Goal: Navigation & Orientation: Find specific page/section

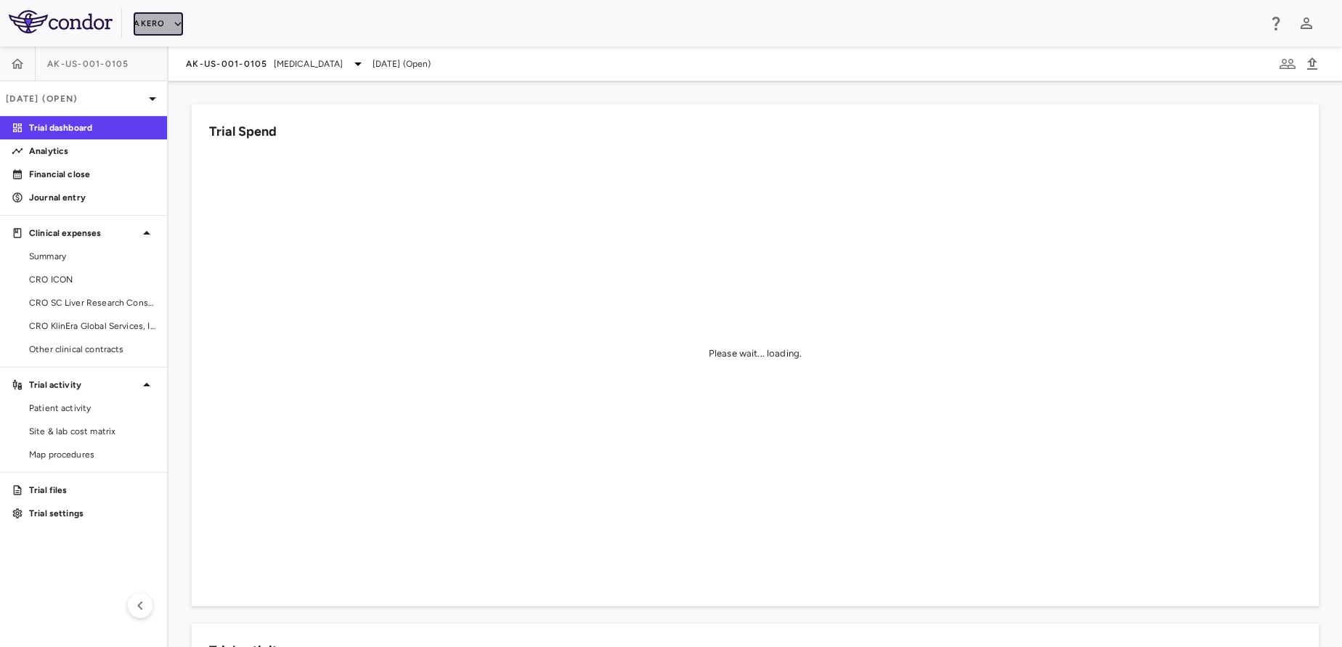
click at [140, 28] on button "Akero" at bounding box center [158, 23] width 49 height 23
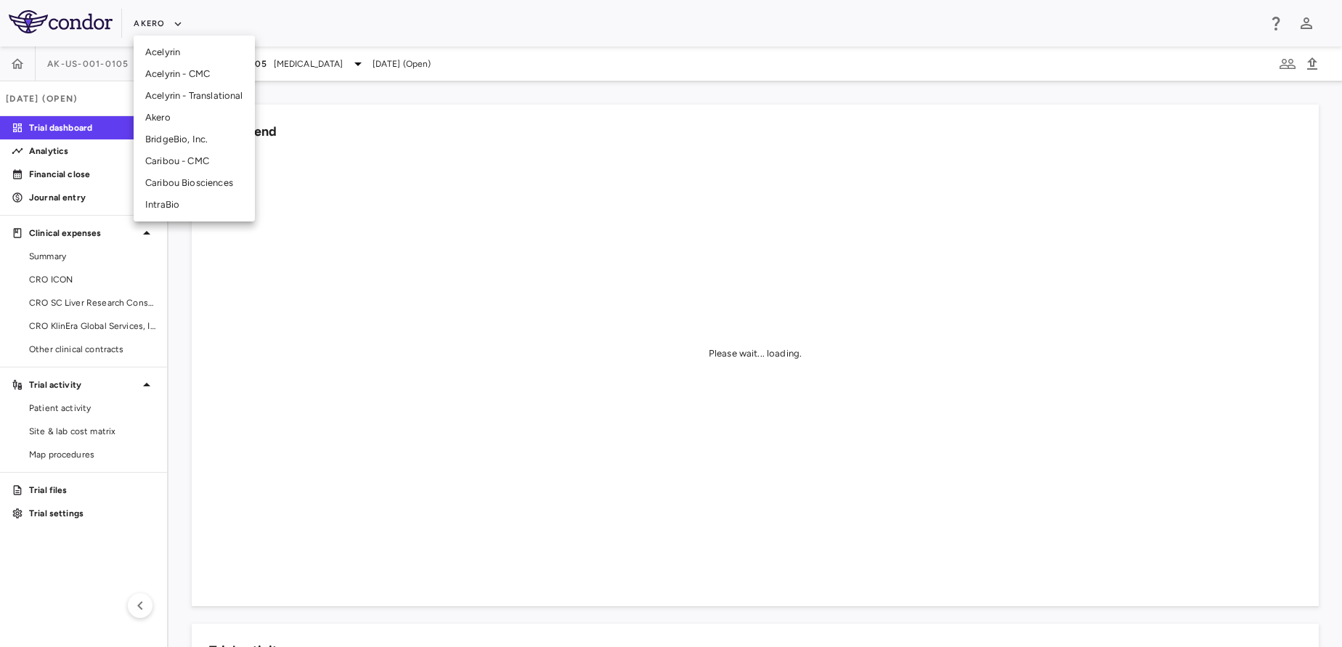
click at [56, 102] on div at bounding box center [671, 323] width 1342 height 647
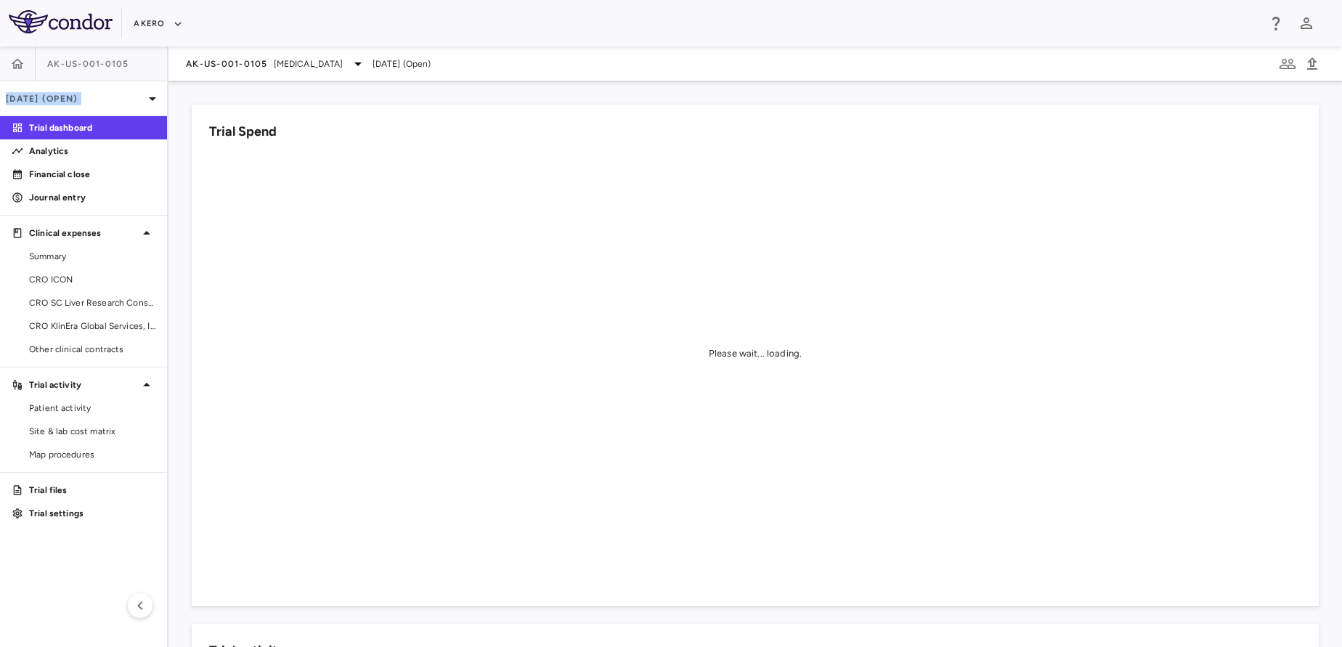
click at [56, 102] on p "[DATE] (Open)" at bounding box center [75, 98] width 138 height 13
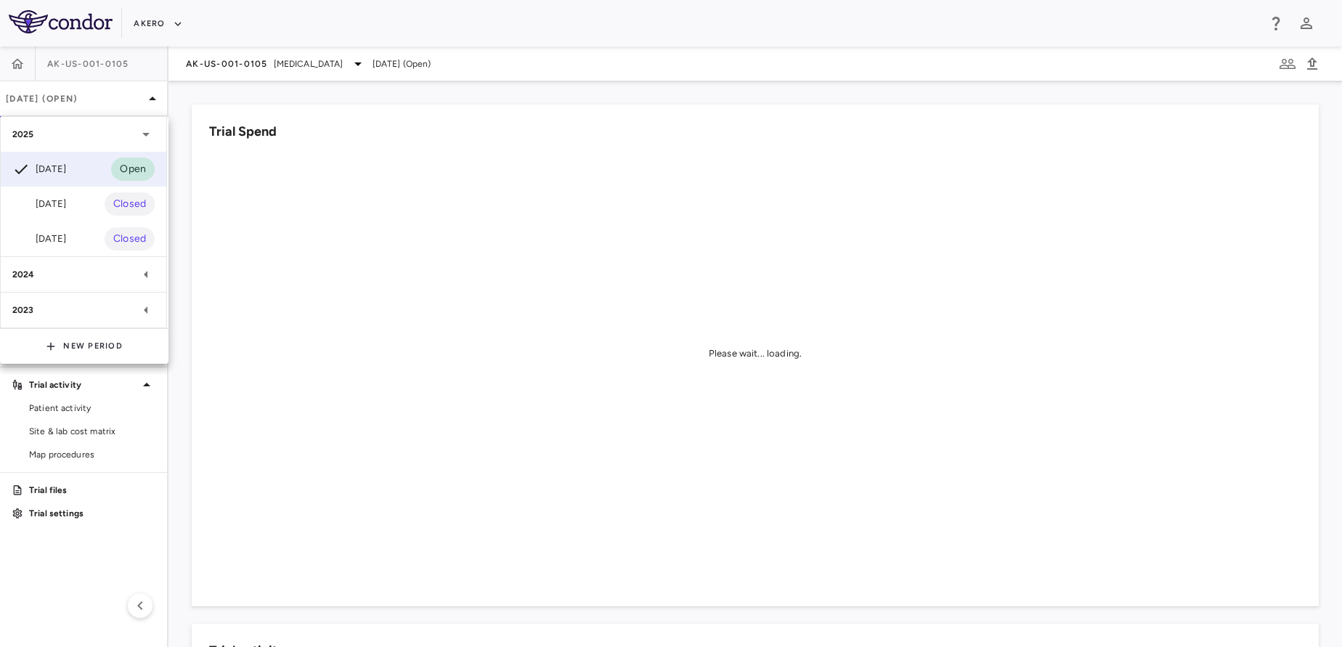
drag, startPoint x: 56, startPoint y: 102, endPoint x: 353, endPoint y: 205, distance: 314.4
click at [353, 205] on div at bounding box center [671, 323] width 1342 height 647
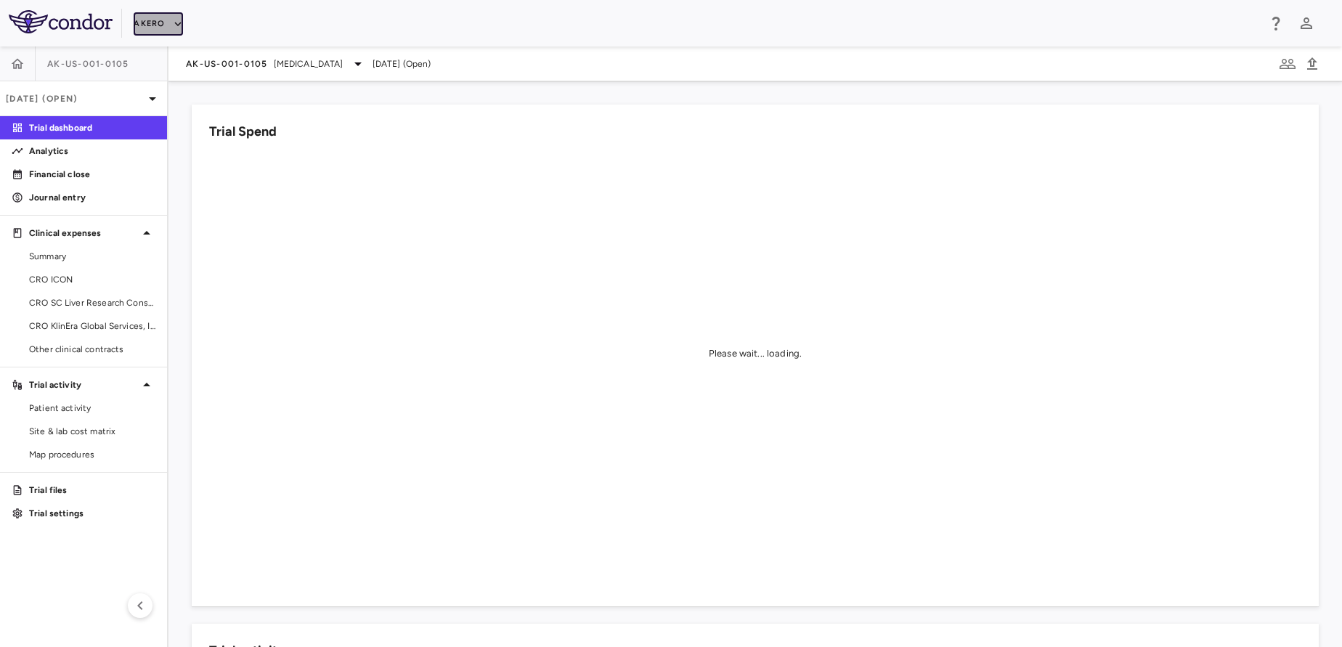
click at [167, 35] on button "Akero" at bounding box center [158, 23] width 49 height 23
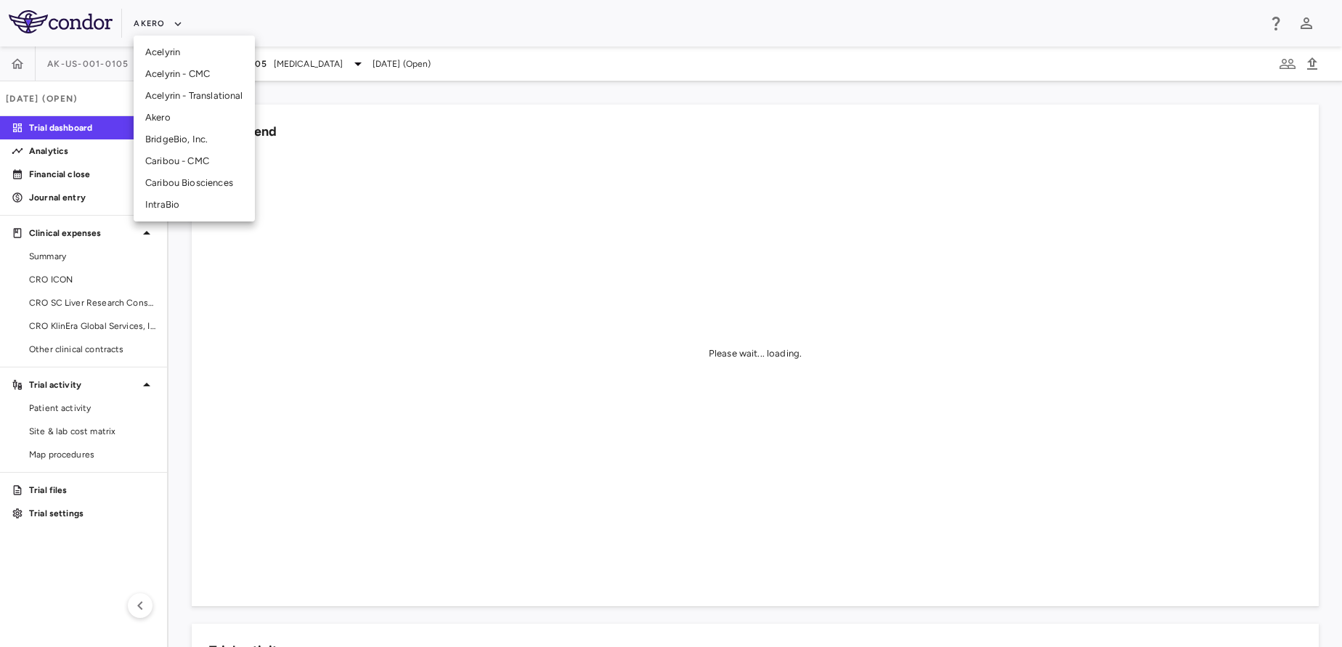
click at [188, 121] on li "Akero" at bounding box center [194, 118] width 121 height 22
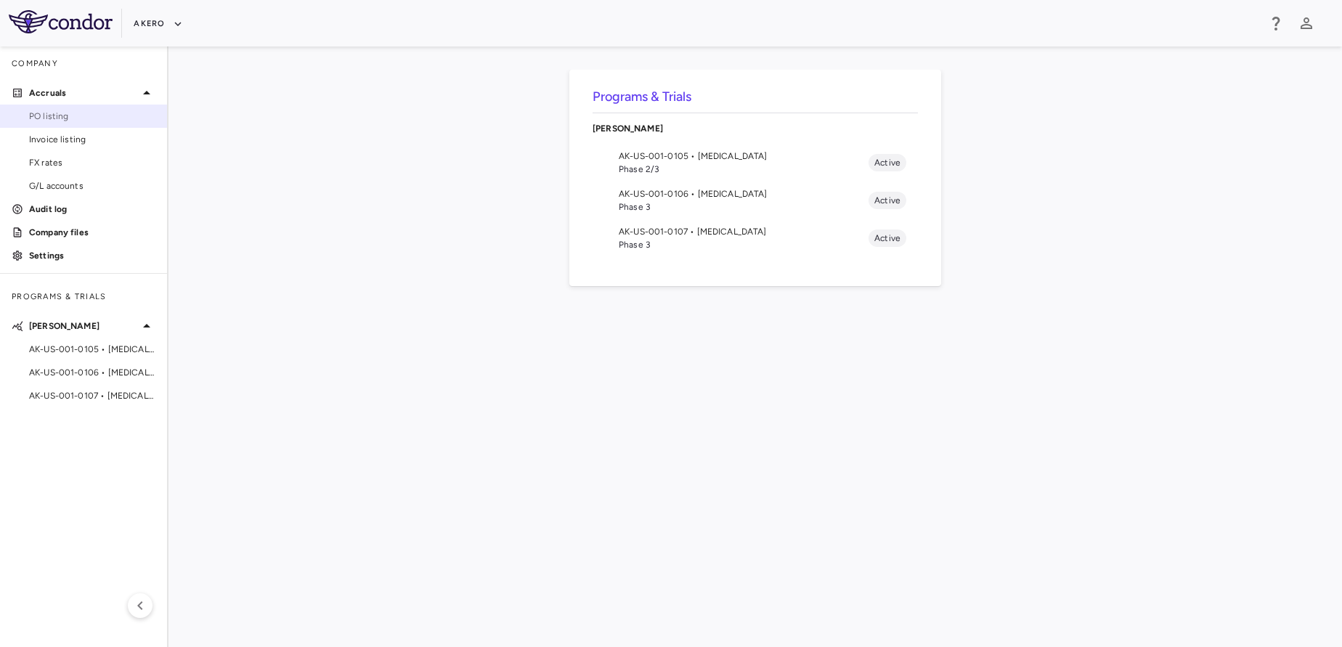
click at [85, 122] on span "PO listing" at bounding box center [92, 116] width 126 height 13
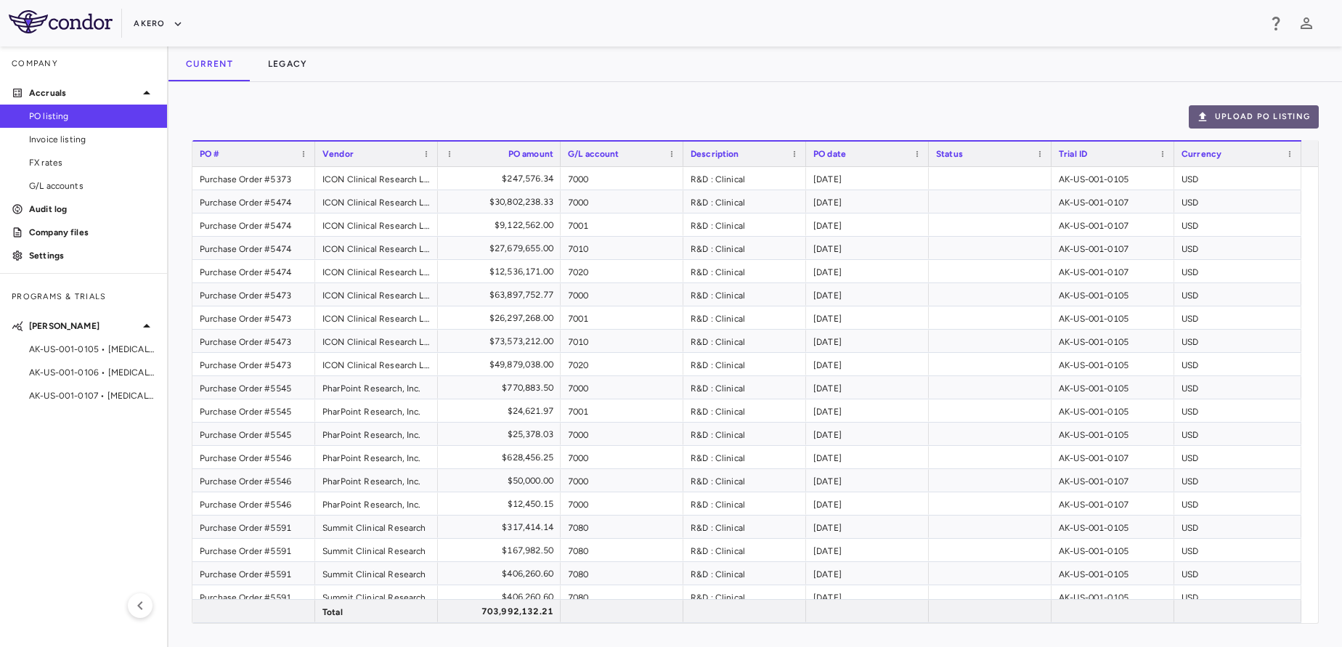
click at [1258, 121] on button "Upload PO Listing" at bounding box center [1254, 116] width 130 height 23
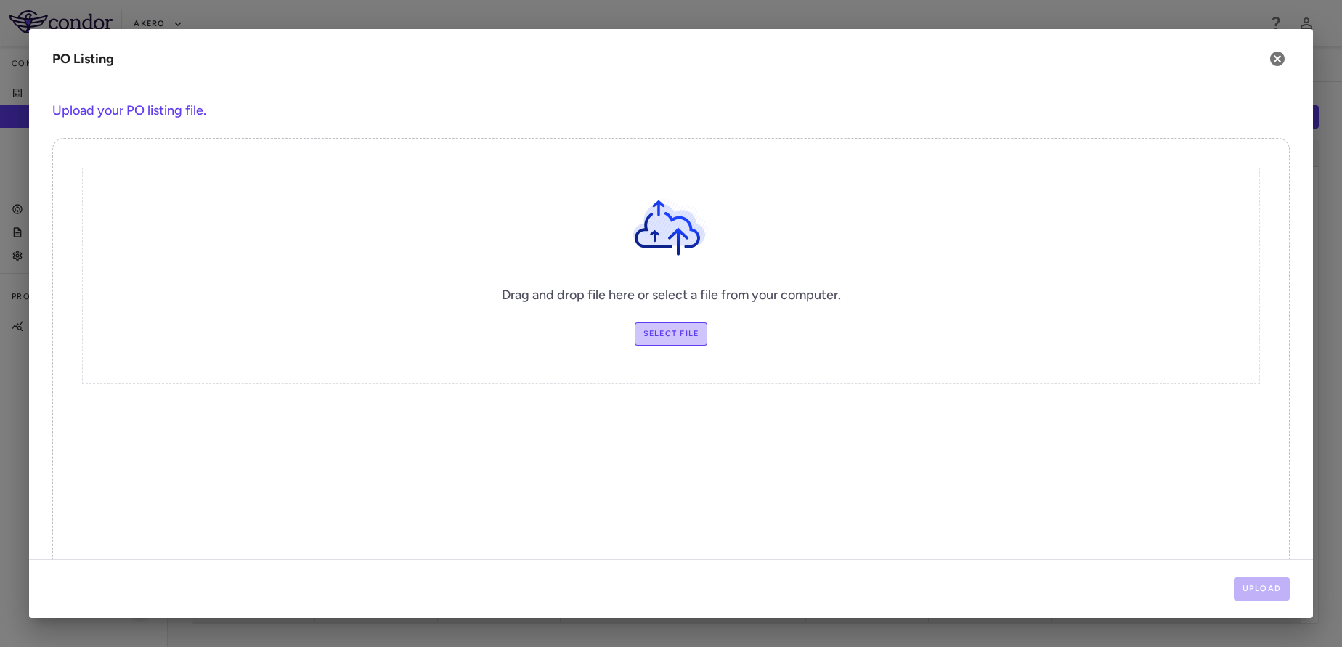
click at [667, 338] on label "Select file" at bounding box center [671, 333] width 73 height 23
click at [0, 0] on input "Select file" at bounding box center [0, 0] width 0 height 0
click at [1255, 587] on button "Upload" at bounding box center [1262, 588] width 57 height 23
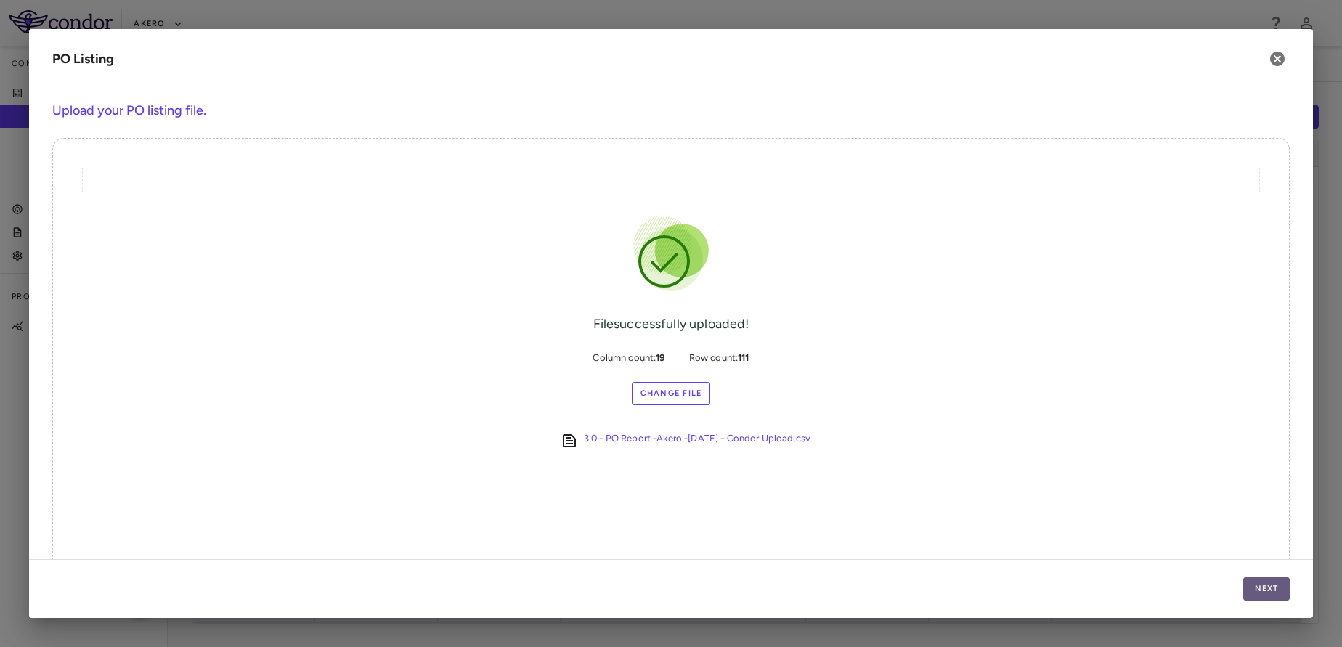
click at [1250, 587] on button "Next" at bounding box center [1266, 588] width 46 height 23
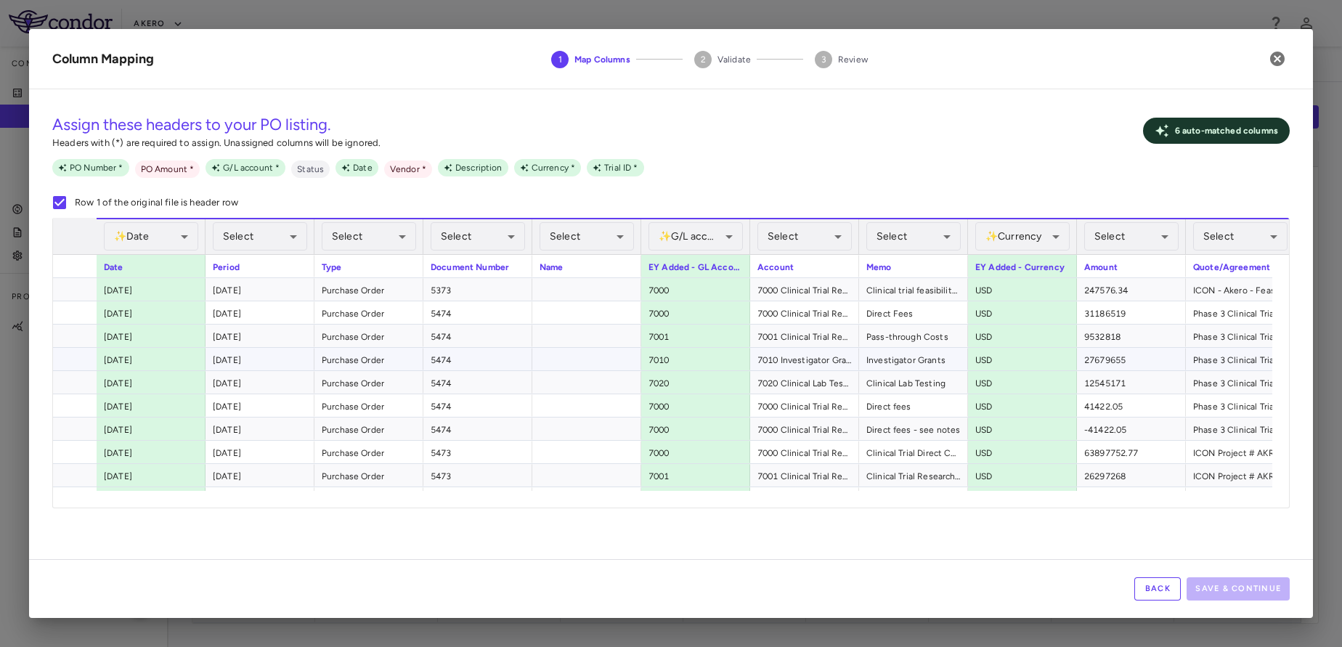
scroll to position [0, 248]
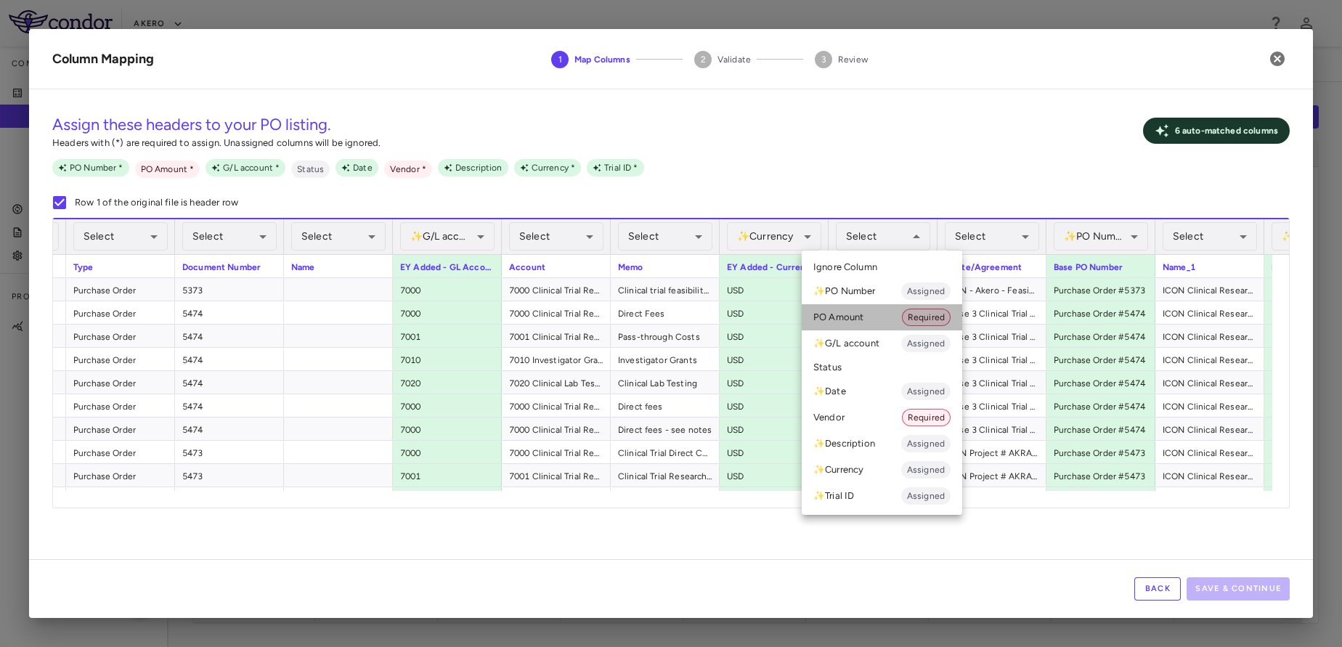
click at [875, 311] on li "PO Amount Required" at bounding box center [882, 317] width 160 height 26
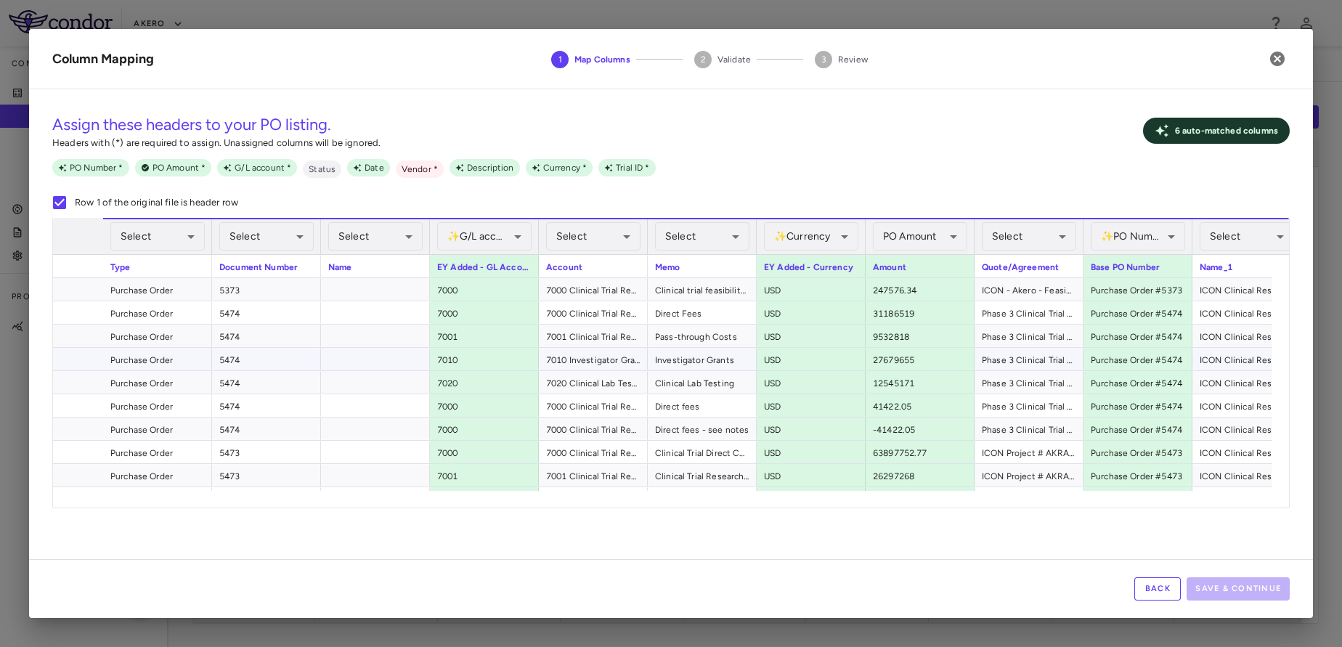
scroll to position [0, 464]
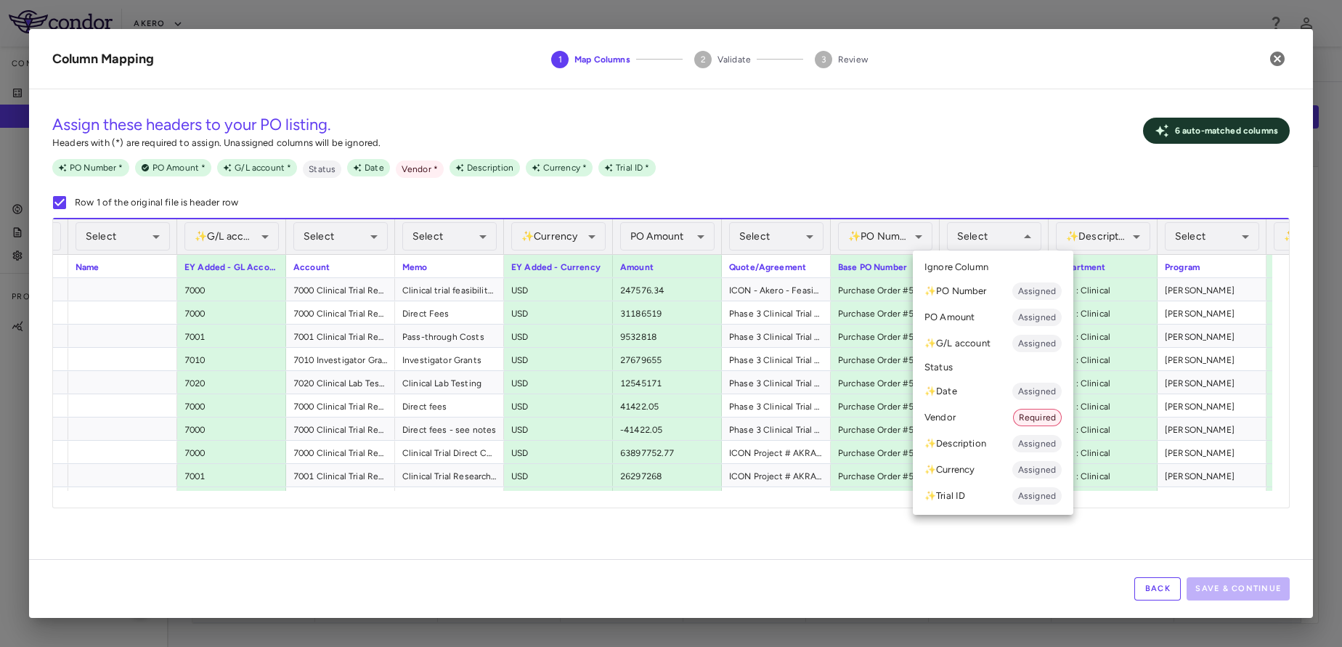
click at [962, 418] on li "Vendor Required" at bounding box center [993, 417] width 160 height 26
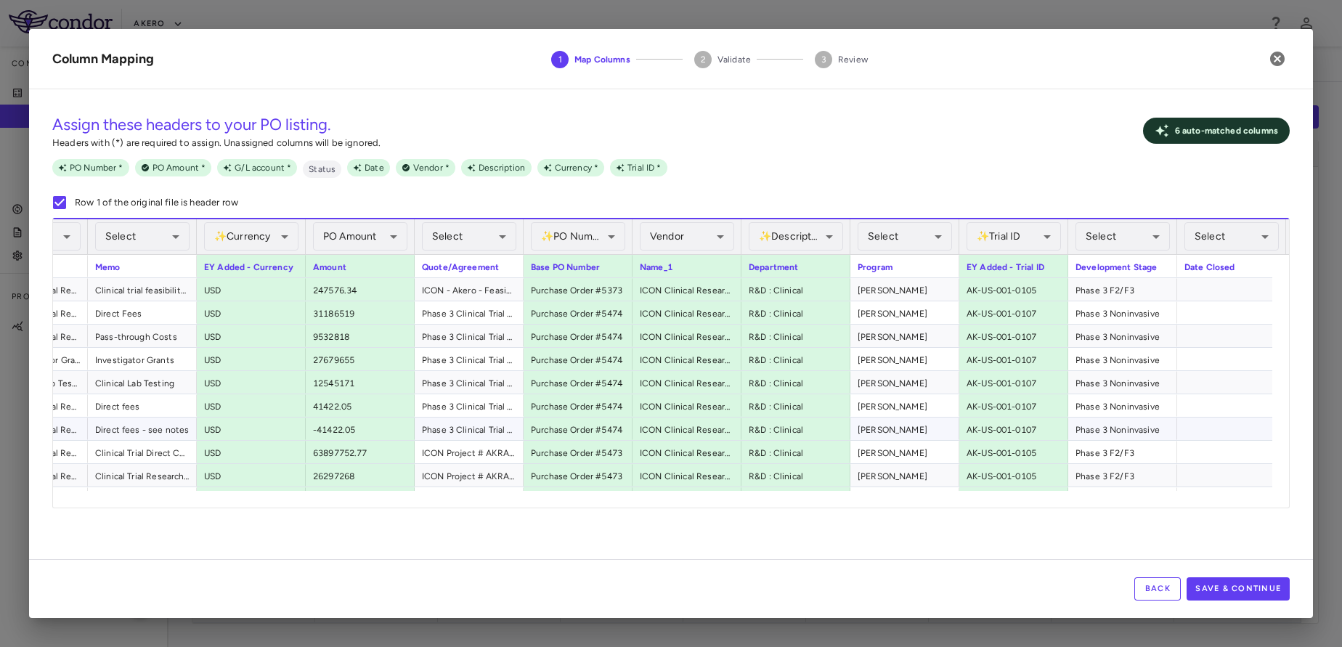
scroll to position [0, 0]
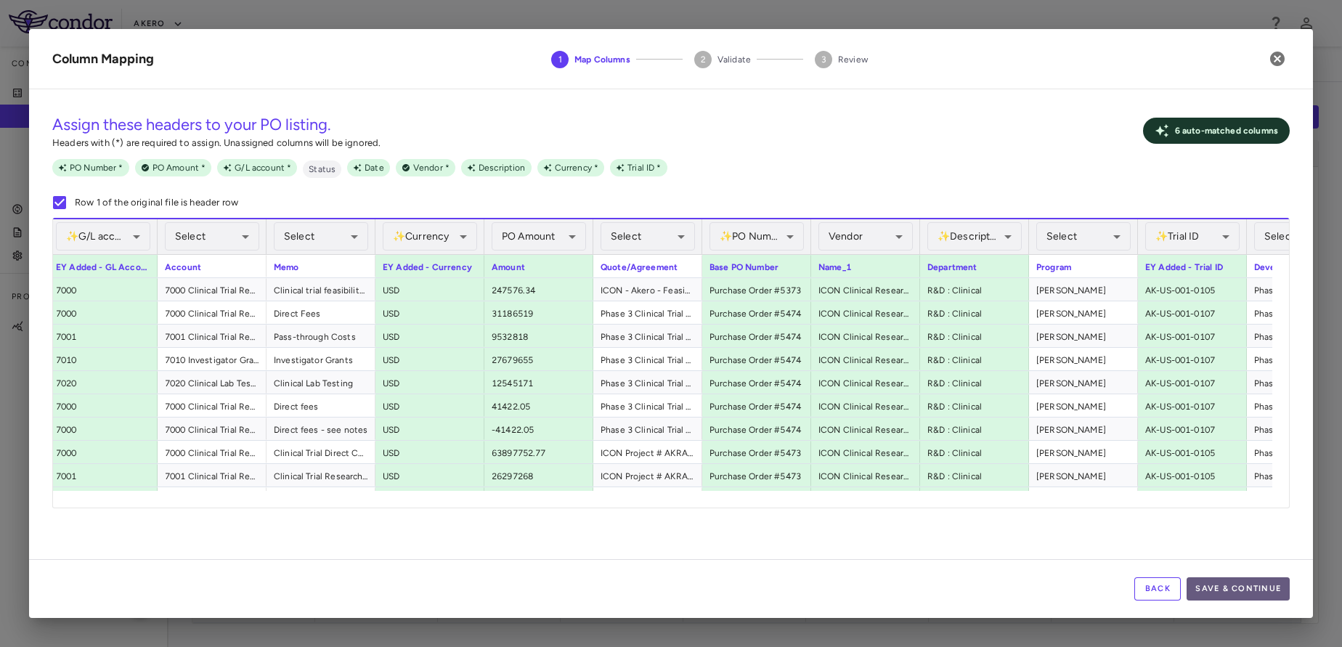
click at [1224, 585] on button "Save & Continue" at bounding box center [1237, 588] width 103 height 23
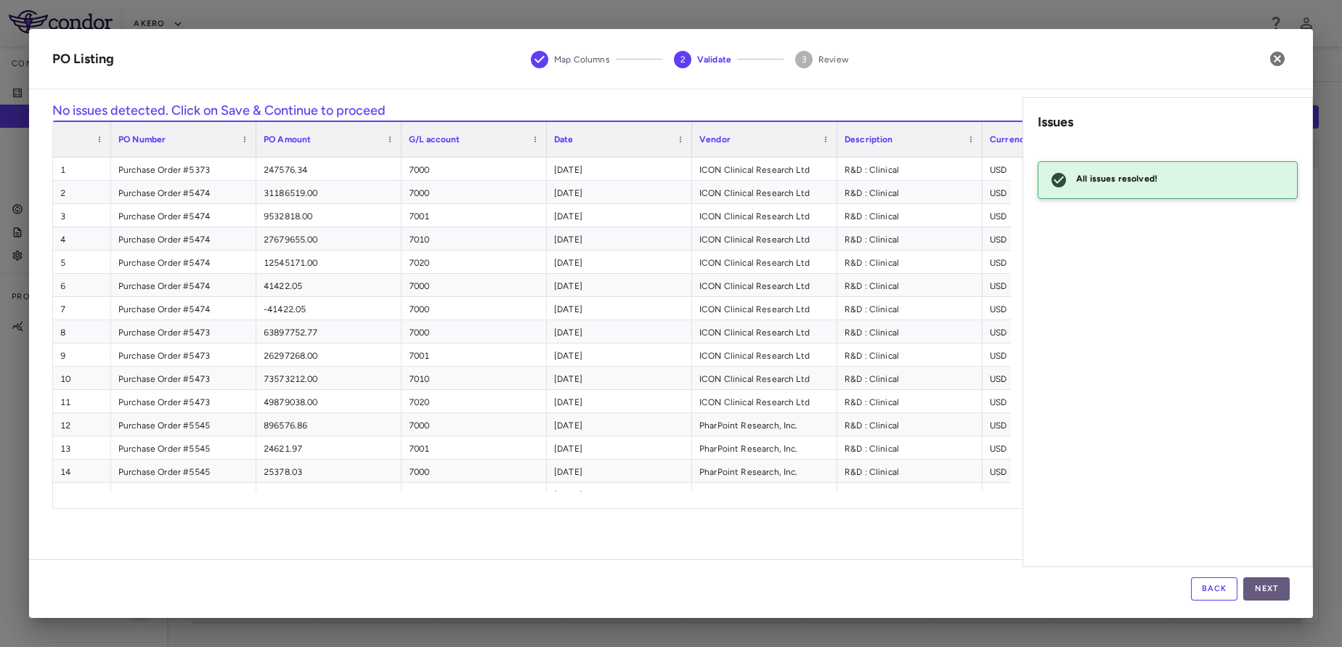
click at [1274, 586] on button "Next" at bounding box center [1266, 588] width 46 height 23
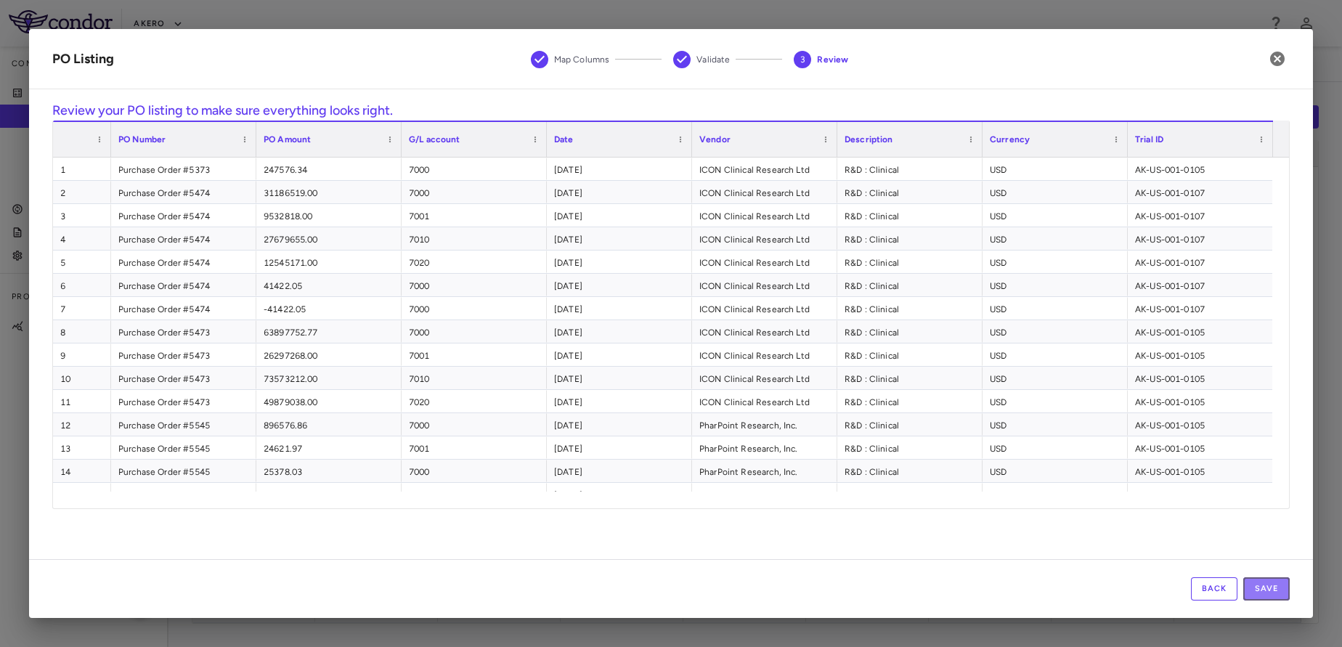
click at [1274, 586] on button "Save" at bounding box center [1266, 588] width 46 height 23
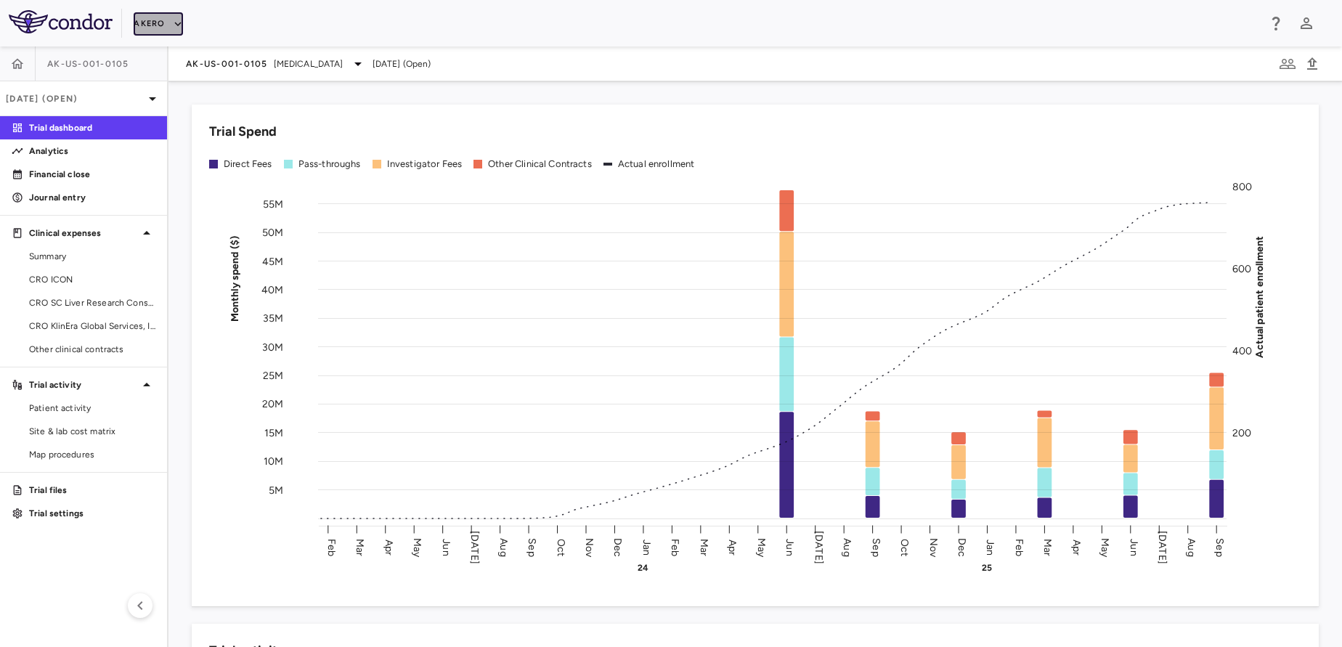
click at [161, 25] on button "Akero" at bounding box center [158, 23] width 49 height 23
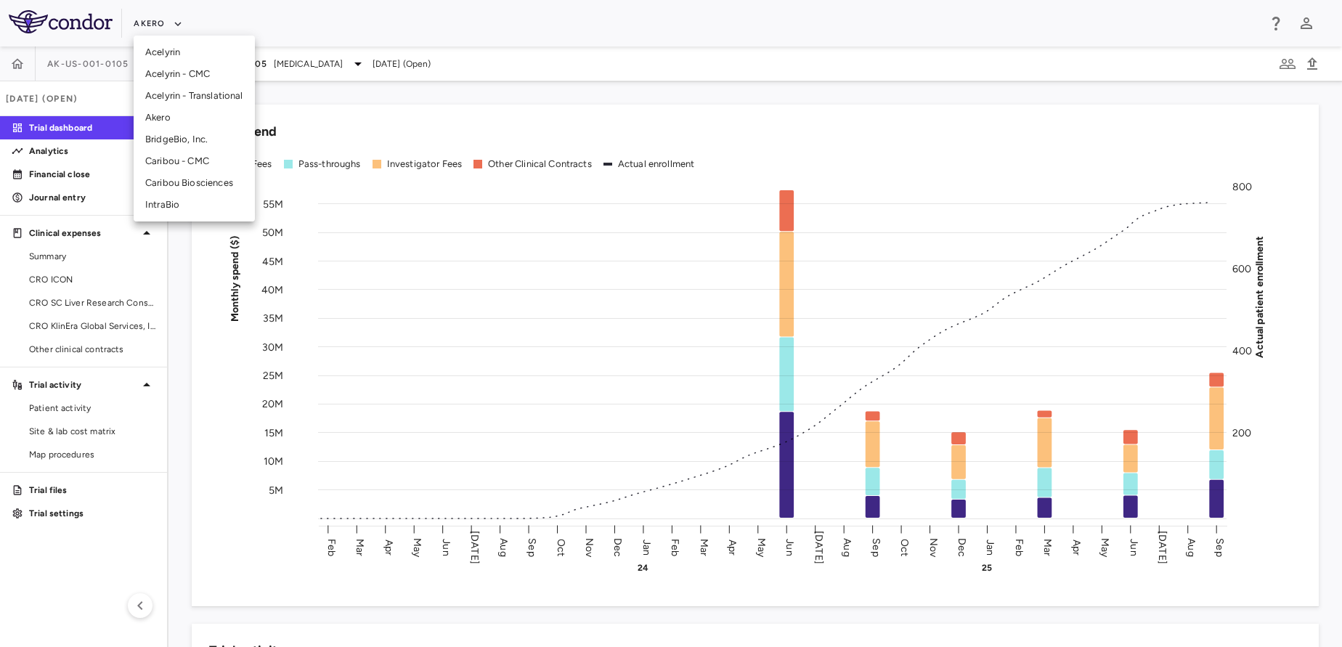
click at [176, 122] on li "Akero" at bounding box center [194, 118] width 121 height 22
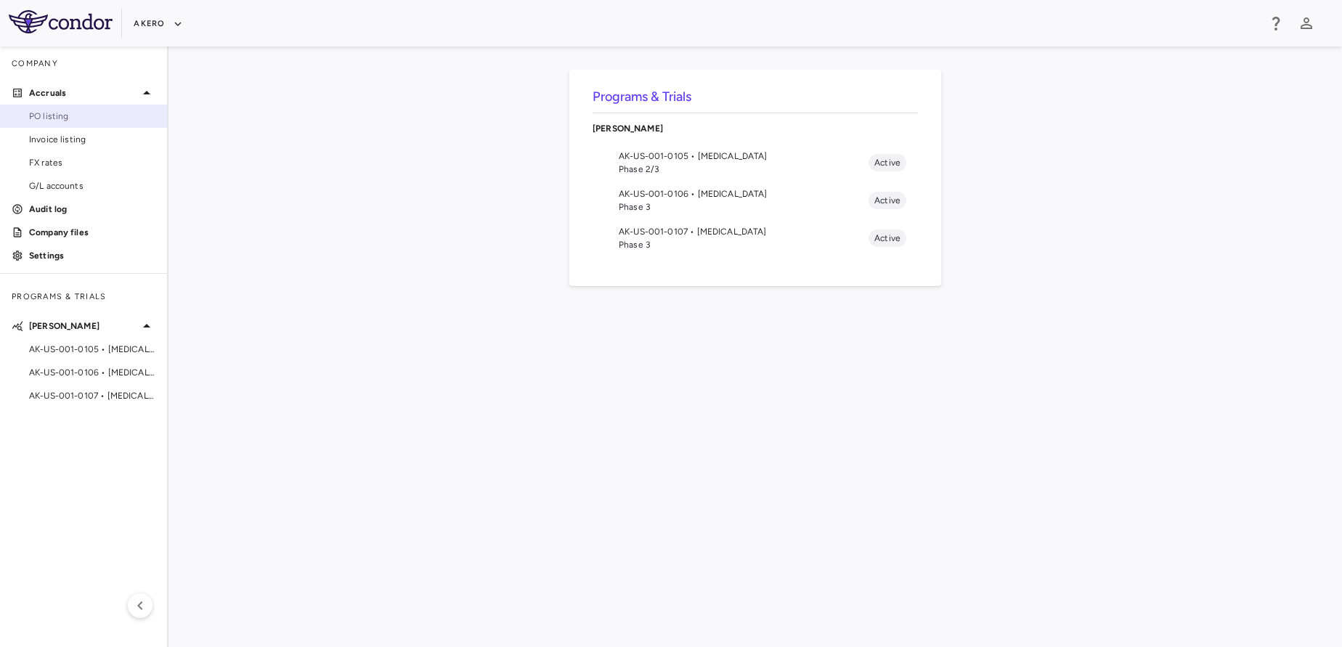
click at [81, 116] on span "PO listing" at bounding box center [92, 116] width 126 height 13
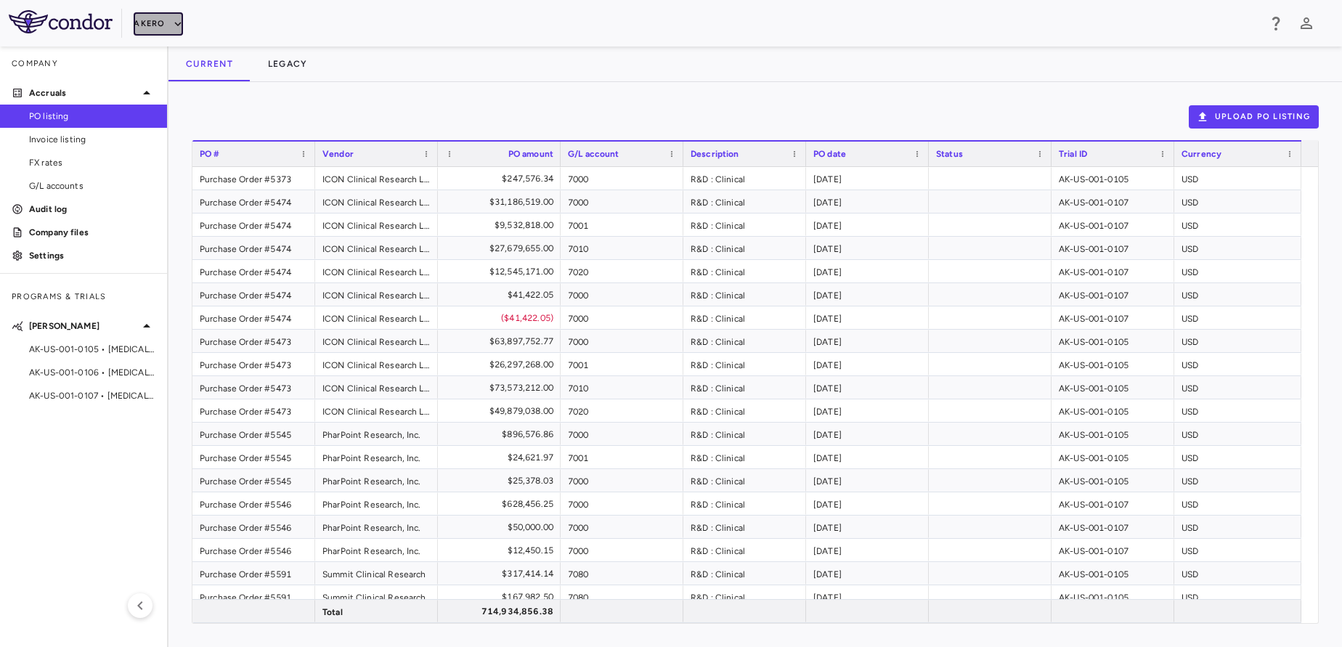
click at [163, 29] on button "Akero" at bounding box center [158, 23] width 49 height 23
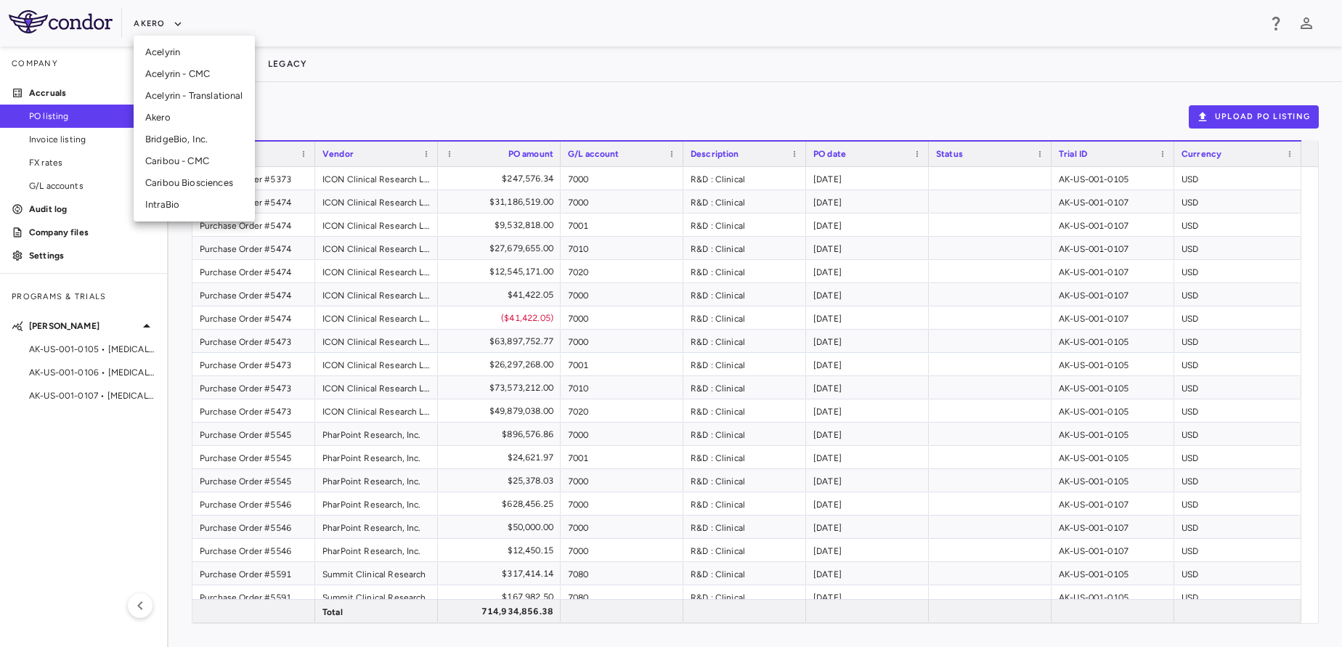
click at [182, 115] on li "Akero" at bounding box center [194, 118] width 121 height 22
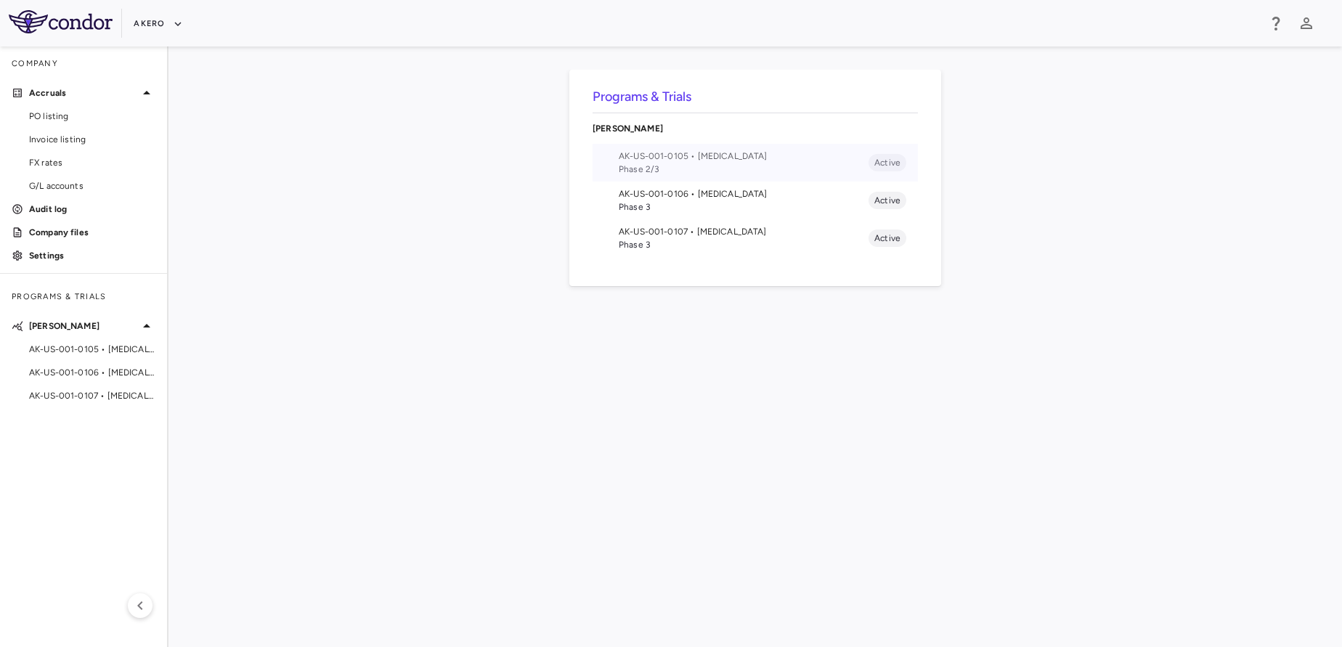
click at [699, 164] on span "Phase 2/3" at bounding box center [744, 169] width 250 height 13
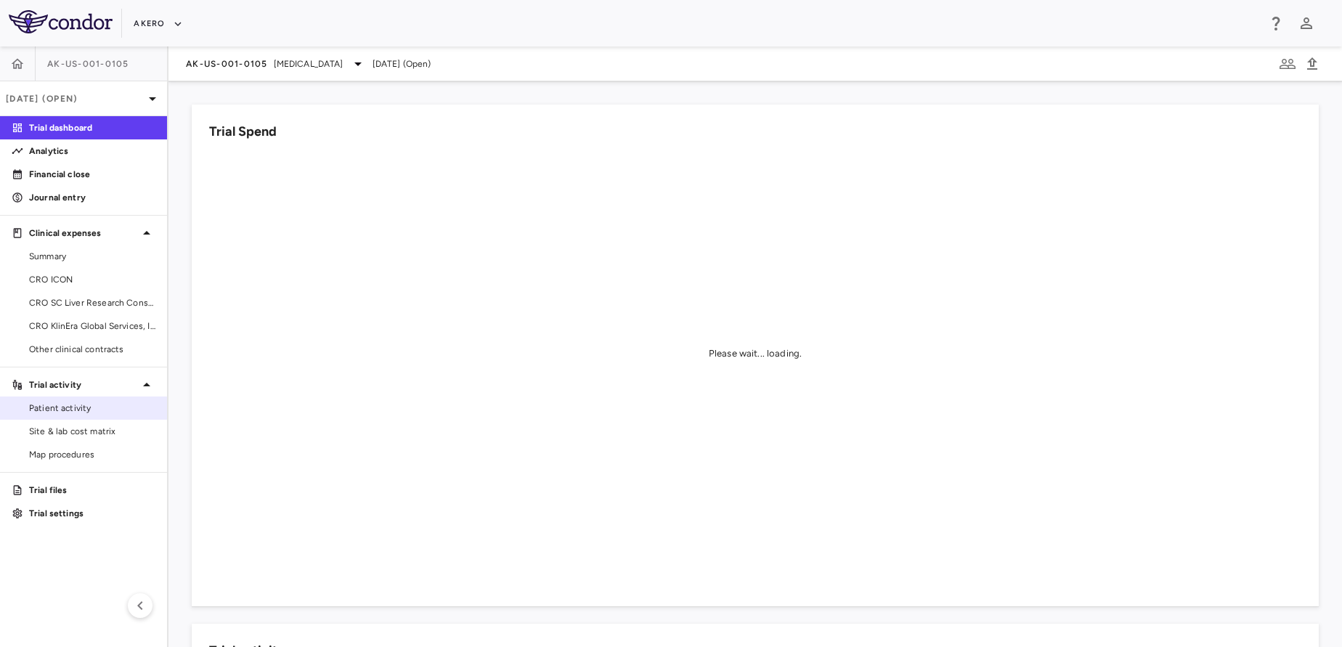
click at [78, 412] on span "Patient activity" at bounding box center [92, 408] width 126 height 13
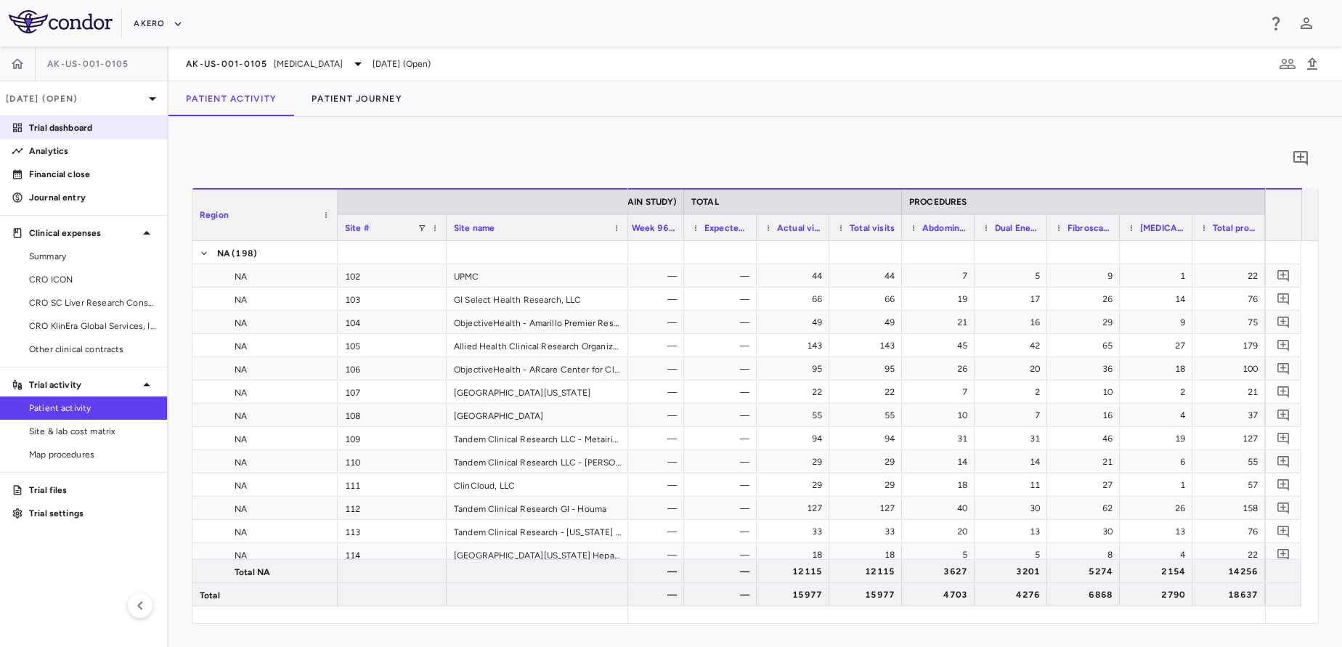
click at [71, 131] on p "Trial dashboard" at bounding box center [92, 127] width 126 height 13
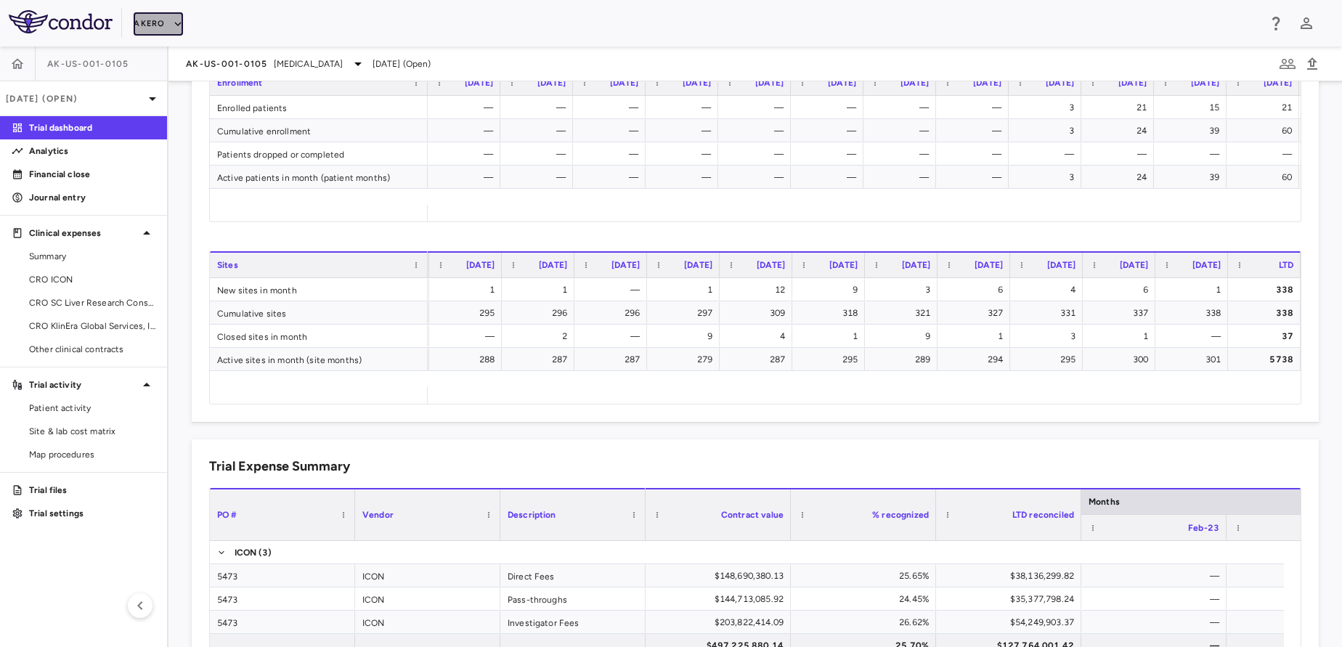
click at [159, 31] on button "Akero" at bounding box center [158, 23] width 49 height 23
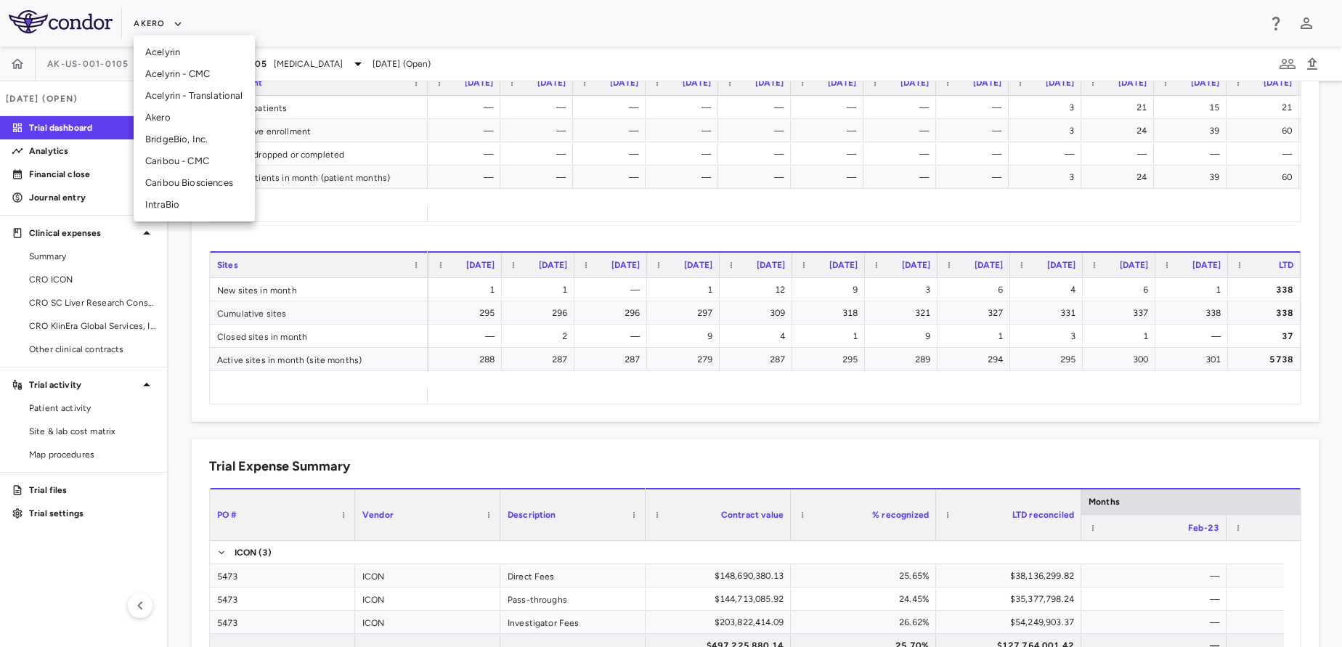
click at [171, 126] on li "Akero" at bounding box center [194, 118] width 121 height 22
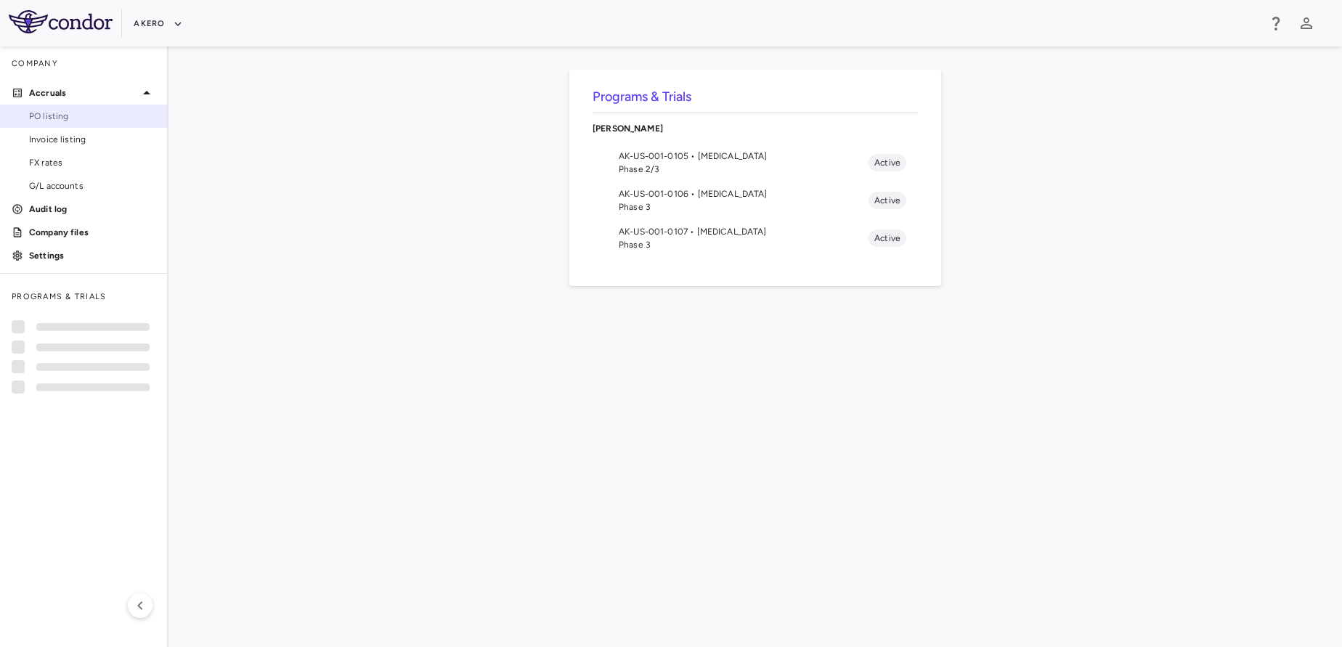
click at [52, 118] on span "PO listing" at bounding box center [92, 116] width 126 height 13
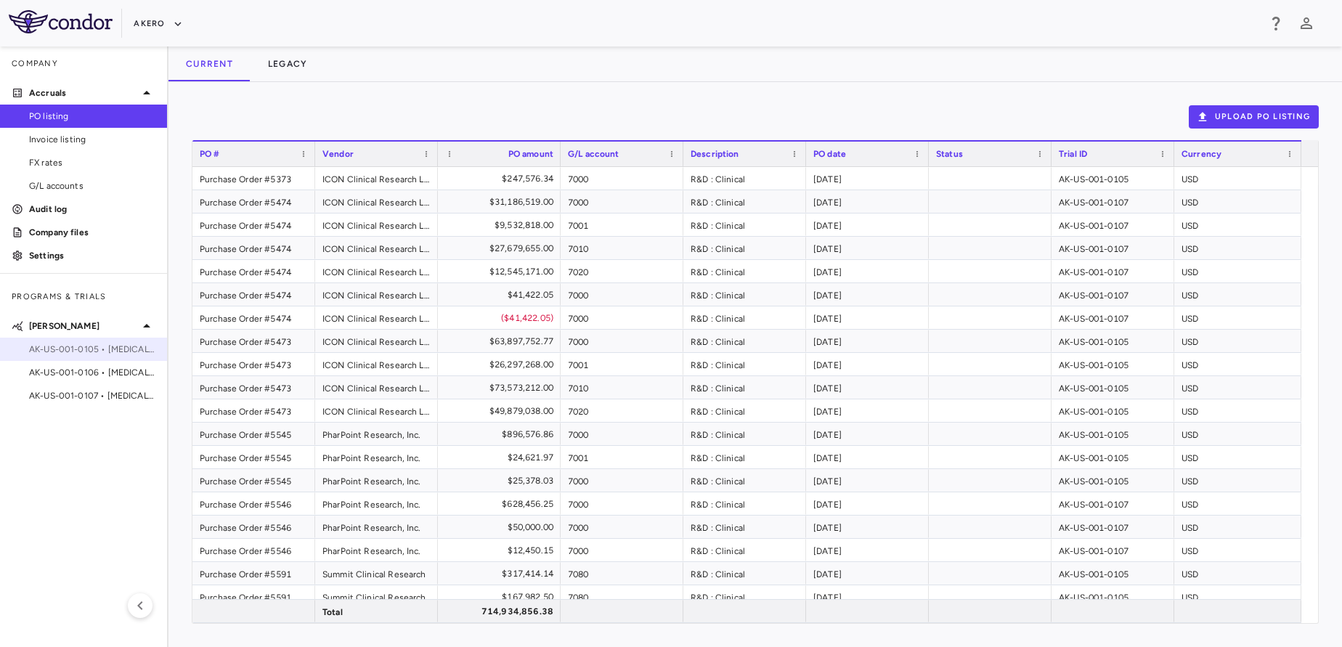
click at [109, 346] on span "AK-US-001-0105 • [MEDICAL_DATA]" at bounding box center [92, 349] width 126 height 13
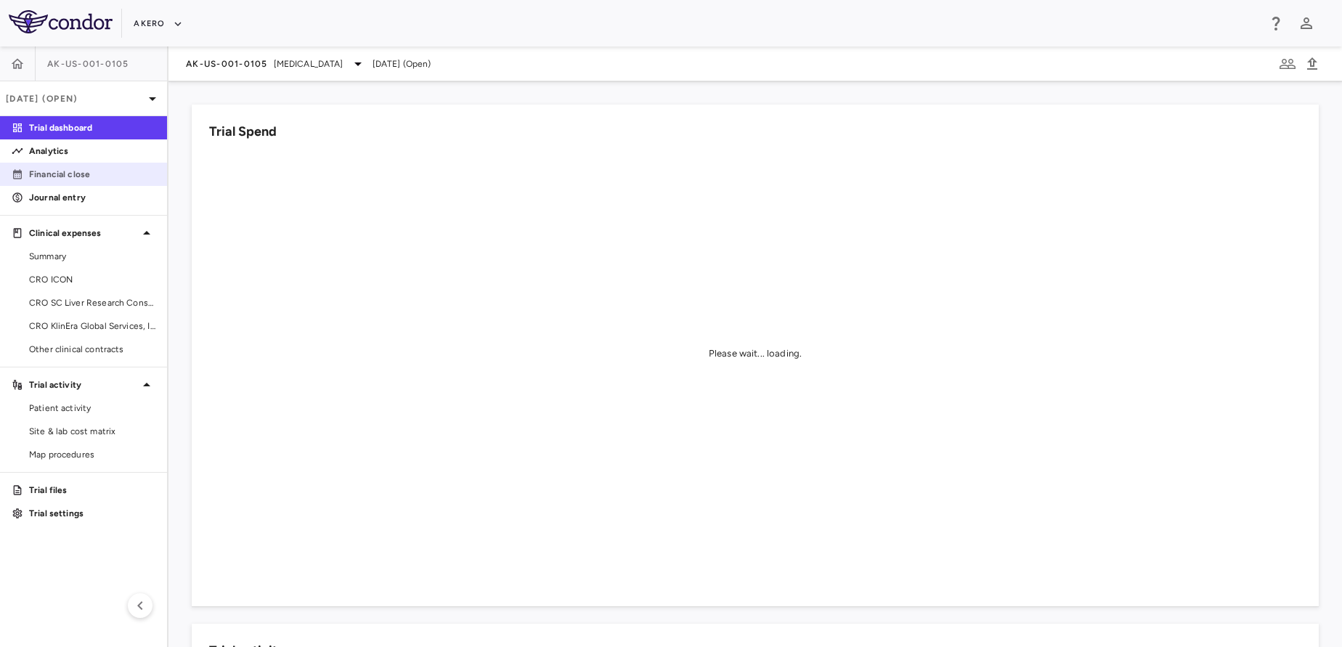
click at [101, 182] on link "Financial close" at bounding box center [83, 174] width 167 height 22
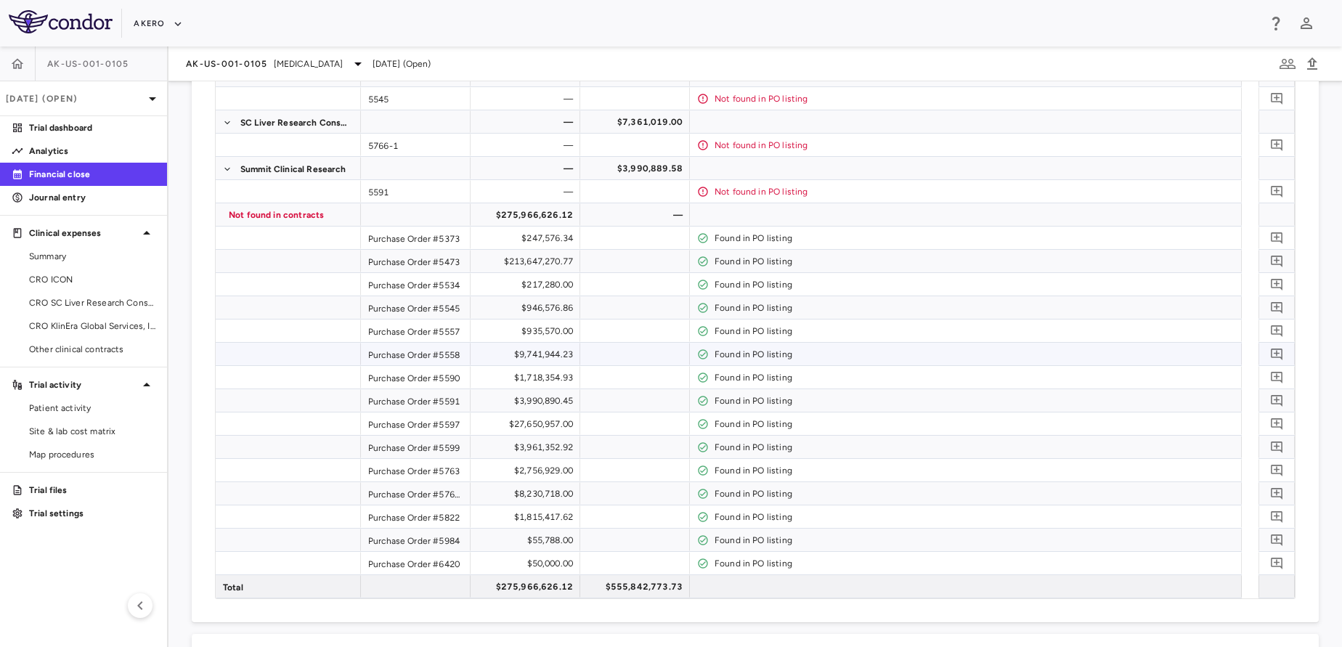
scroll to position [483, 0]
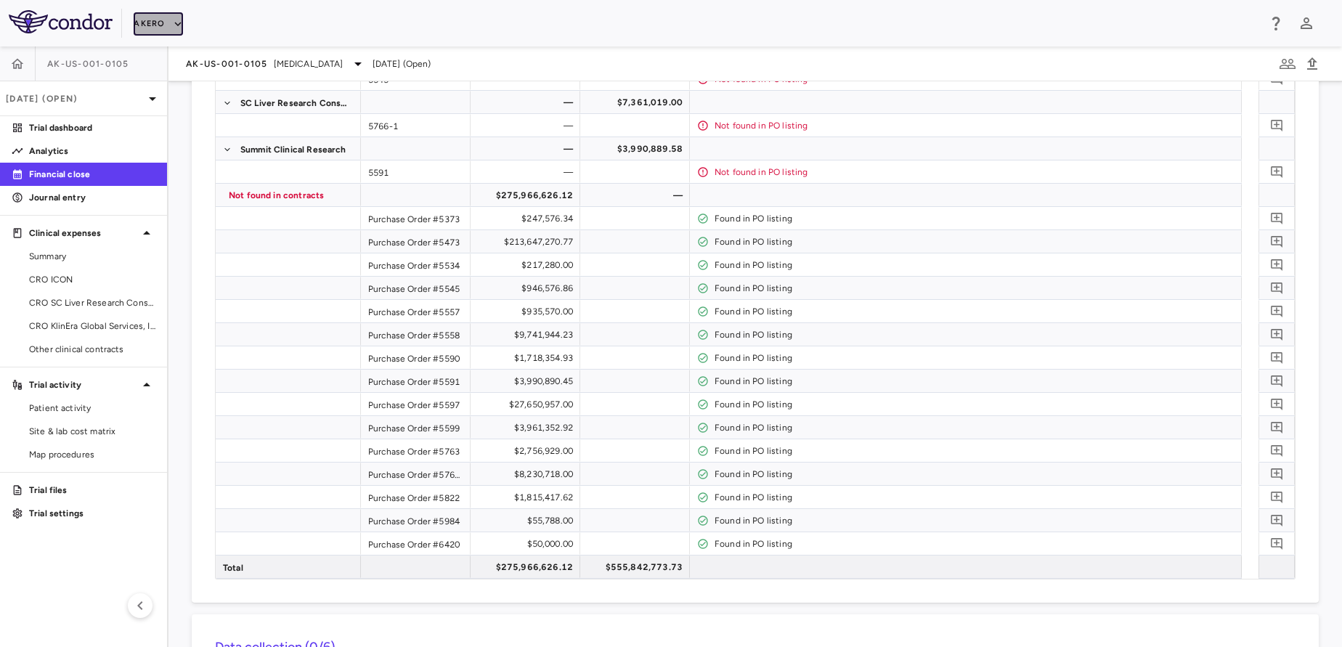
click at [147, 23] on button "Akero" at bounding box center [158, 23] width 49 height 23
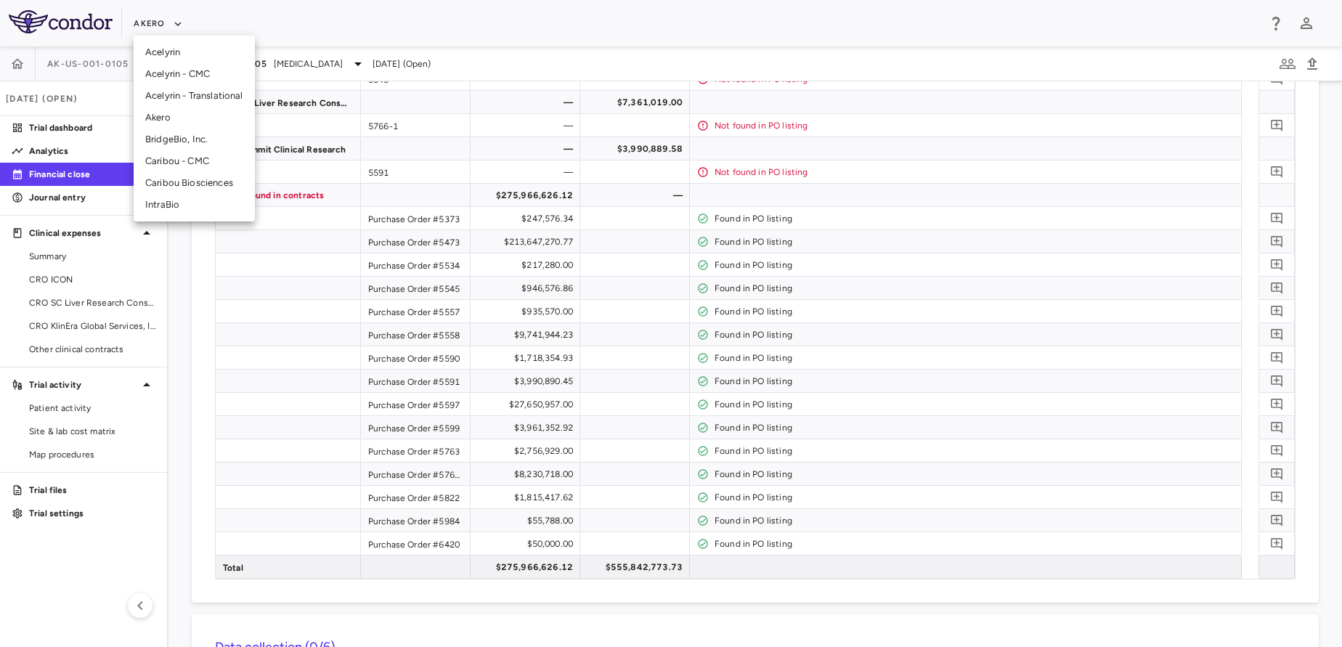
click at [161, 120] on li "Akero" at bounding box center [194, 118] width 121 height 22
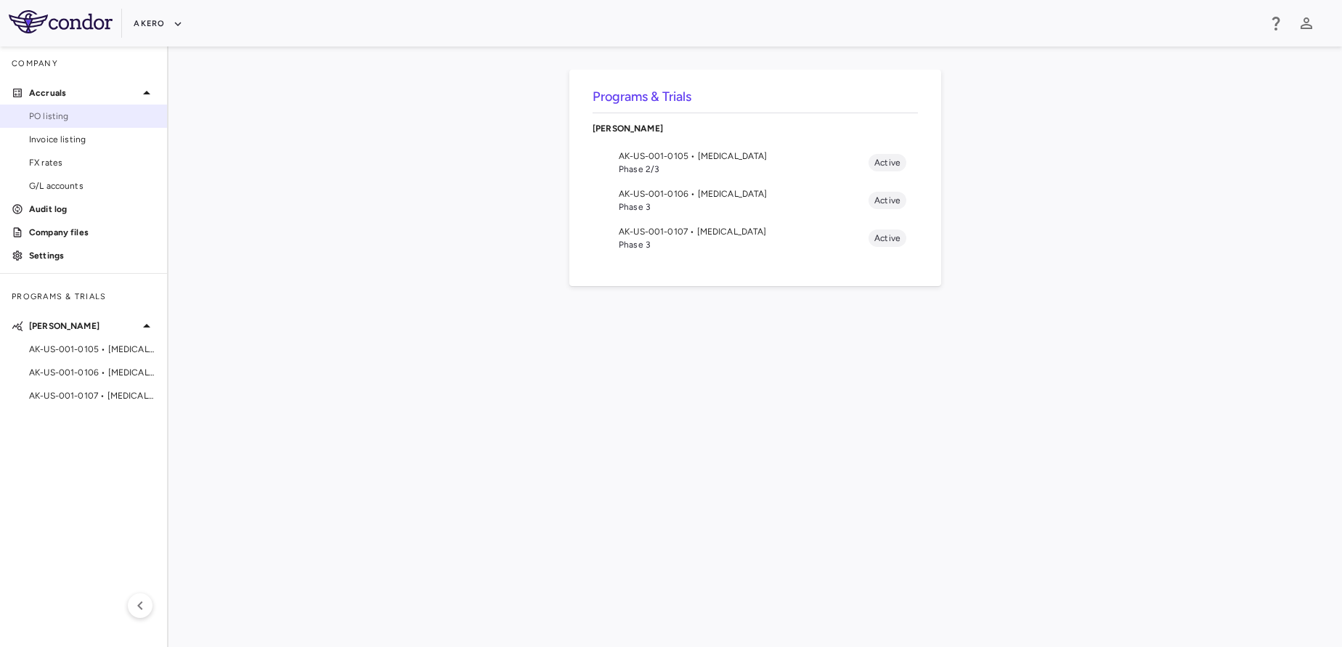
click at [71, 121] on span "PO listing" at bounding box center [92, 116] width 126 height 13
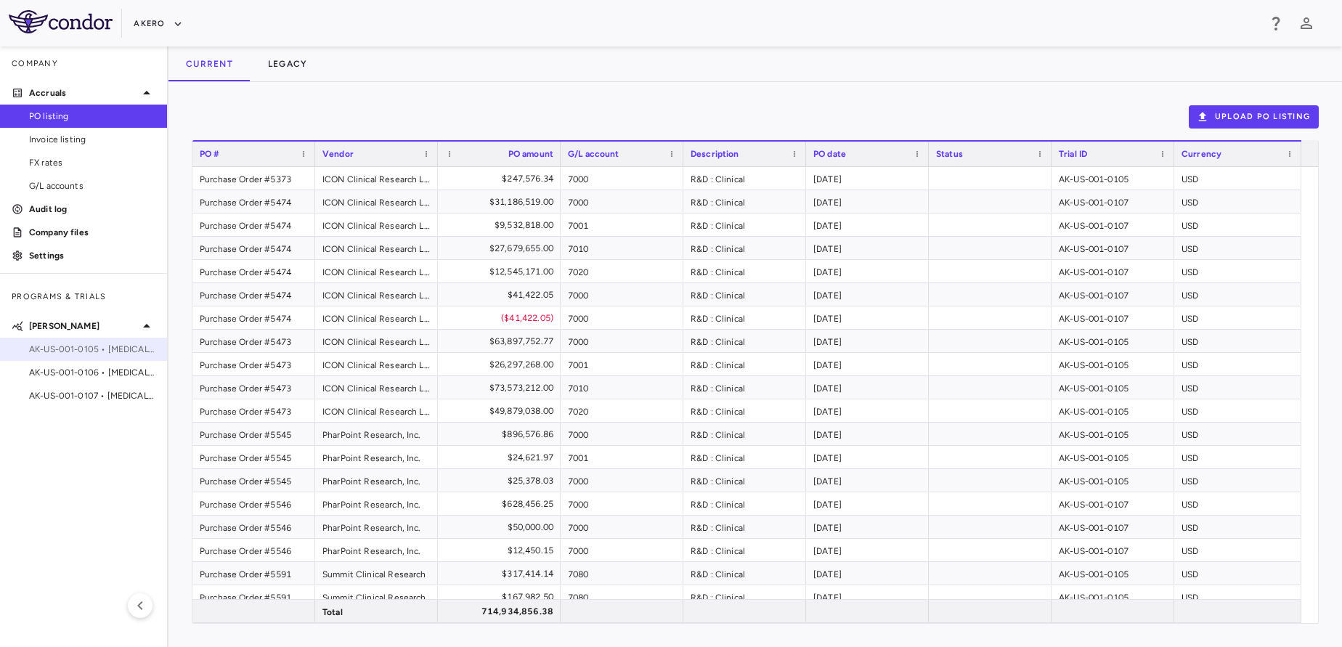
click at [93, 341] on div "AK-US-001-0105 • [MEDICAL_DATA]" at bounding box center [83, 349] width 167 height 22
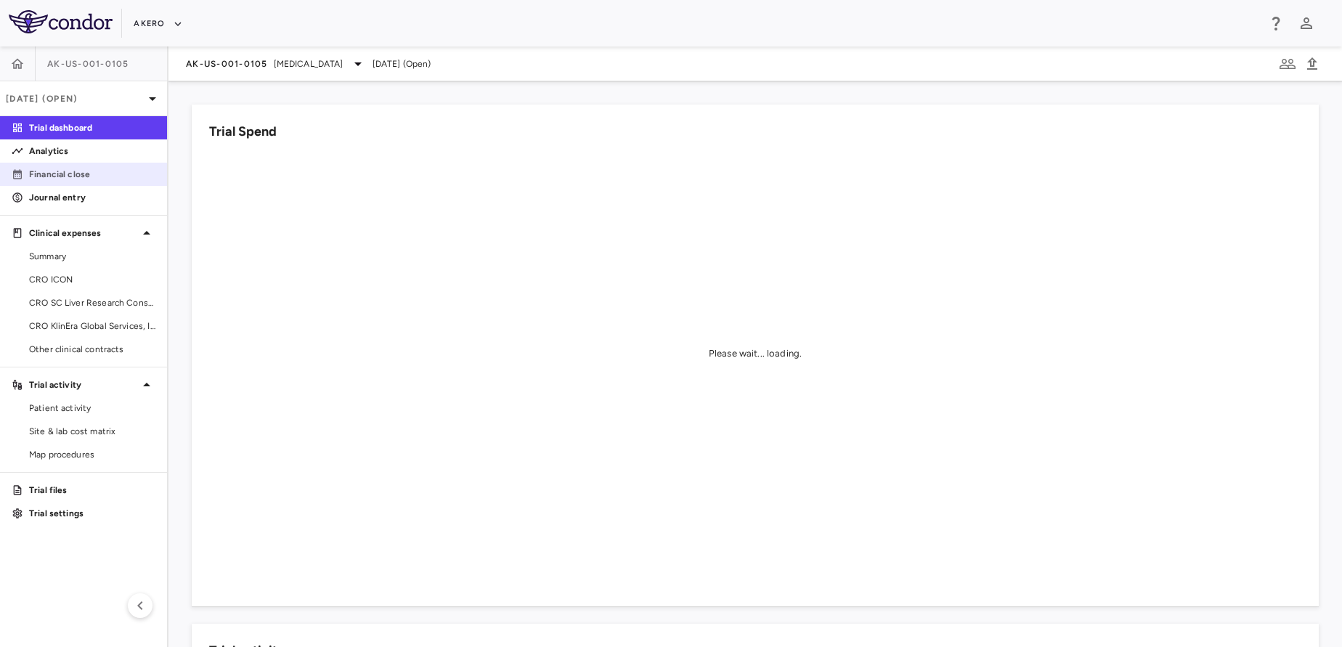
click at [100, 174] on p "Financial close" at bounding box center [92, 174] width 126 height 13
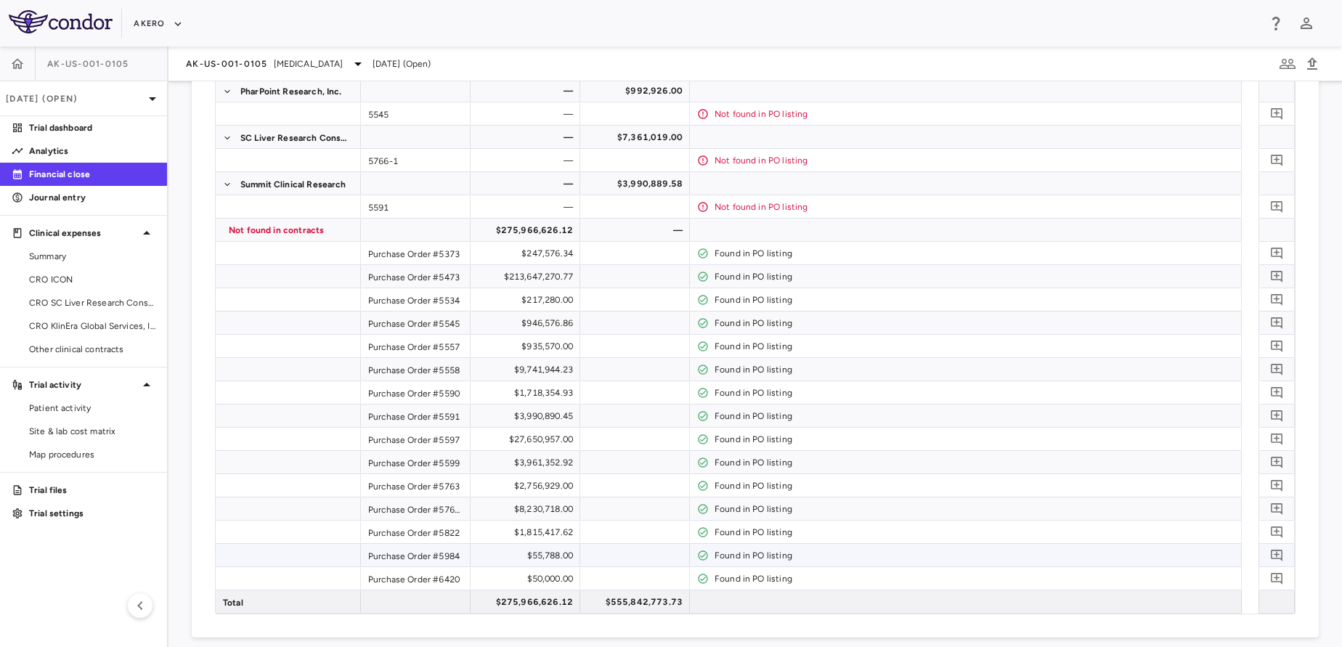
scroll to position [446, 0]
click at [165, 23] on button "Akero" at bounding box center [158, 23] width 49 height 23
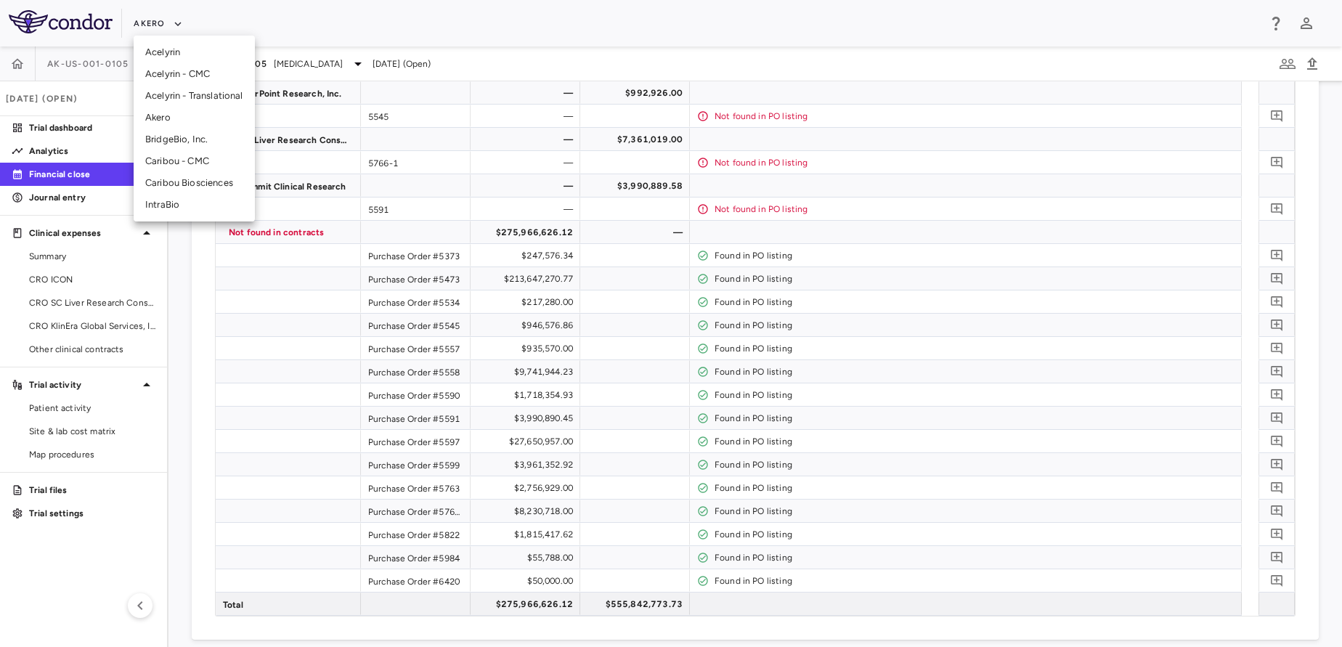
click at [179, 110] on li "Akero" at bounding box center [194, 118] width 121 height 22
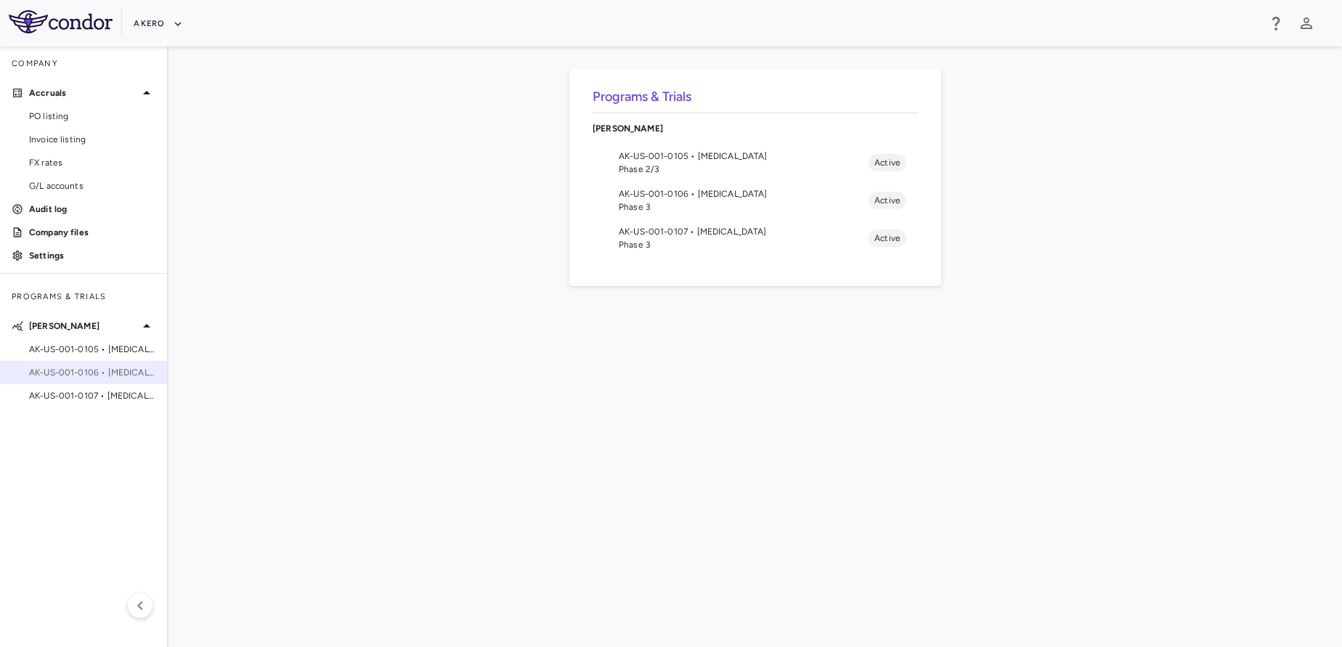
click at [86, 374] on span "AK-US-001-0106 • [MEDICAL_DATA]" at bounding box center [92, 372] width 126 height 13
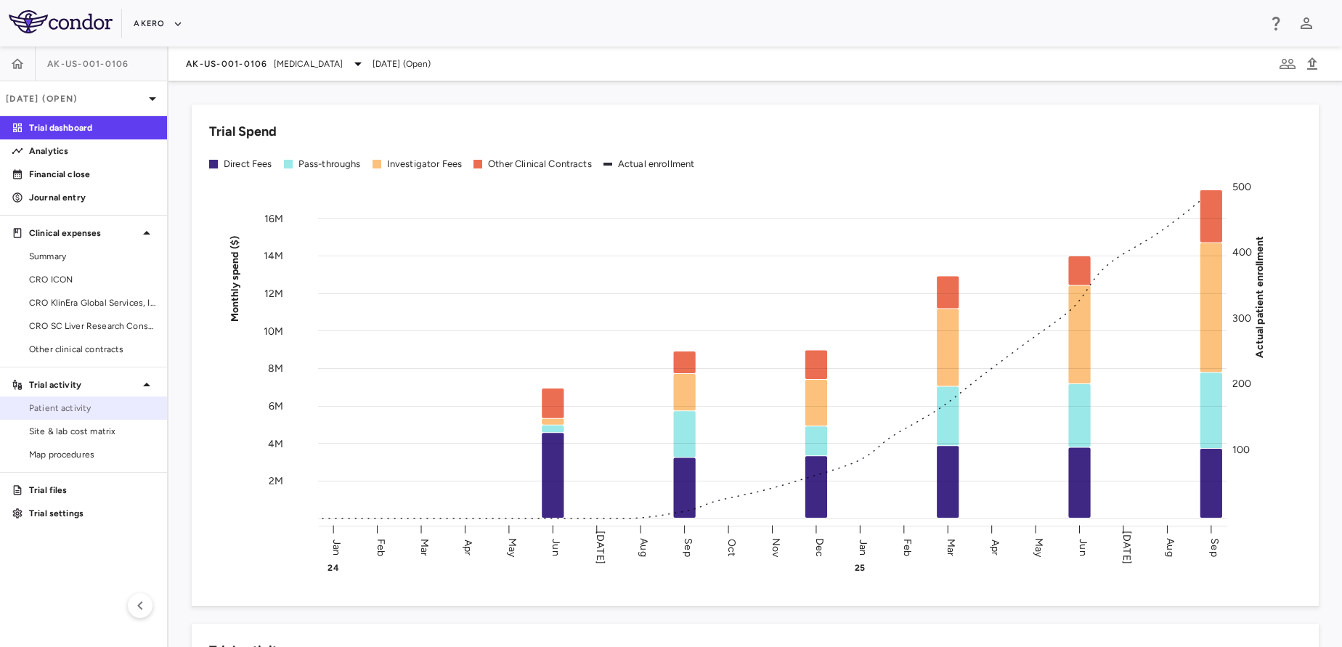
click at [81, 413] on span "Patient activity" at bounding box center [92, 408] width 126 height 13
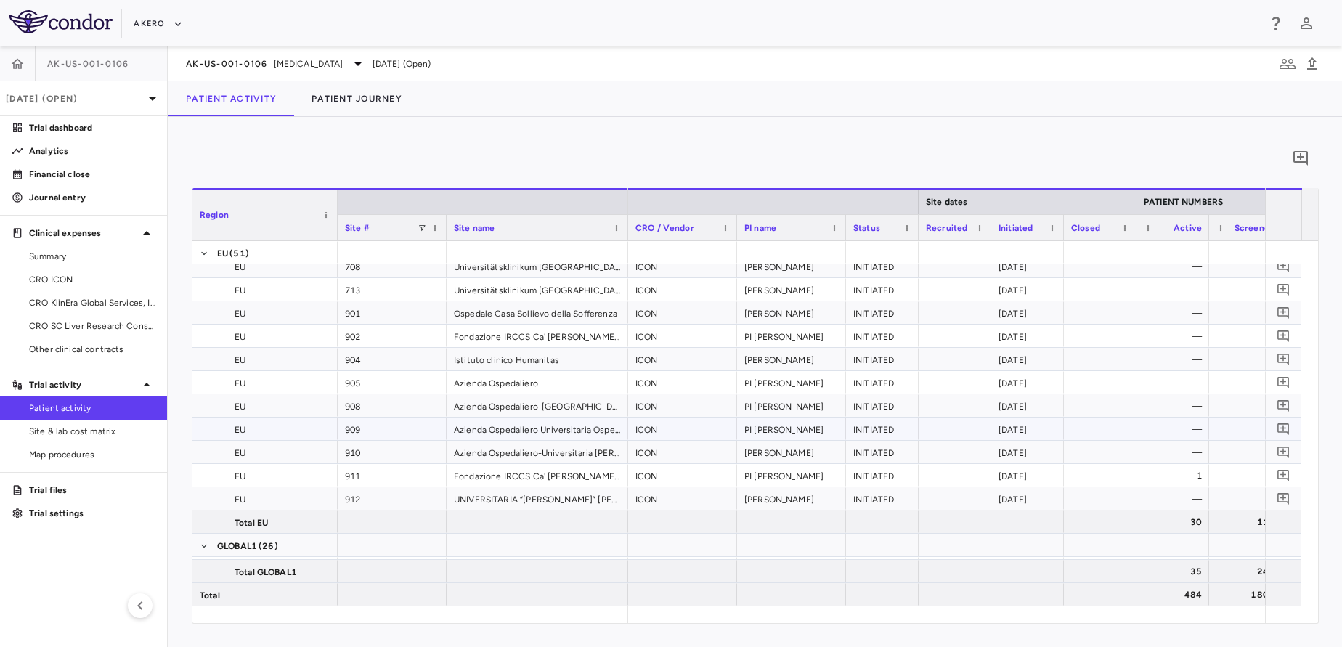
scroll to position [5767, 0]
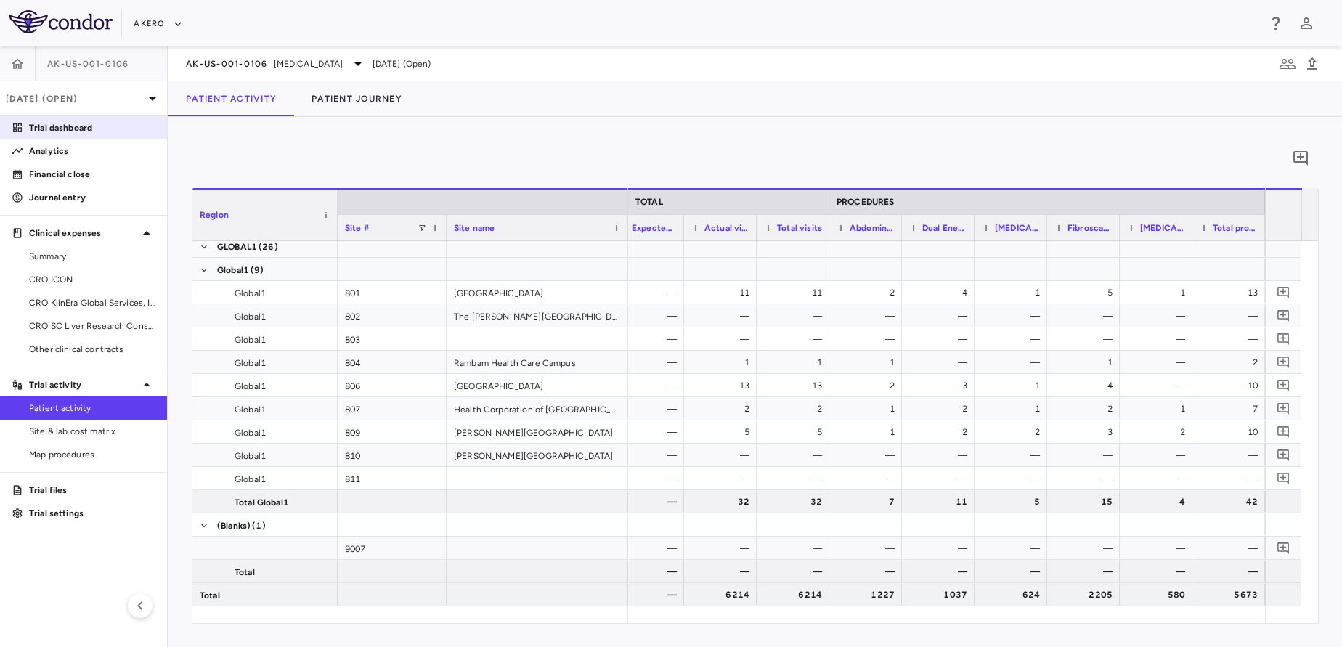
click at [90, 123] on p "Trial dashboard" at bounding box center [92, 127] width 126 height 13
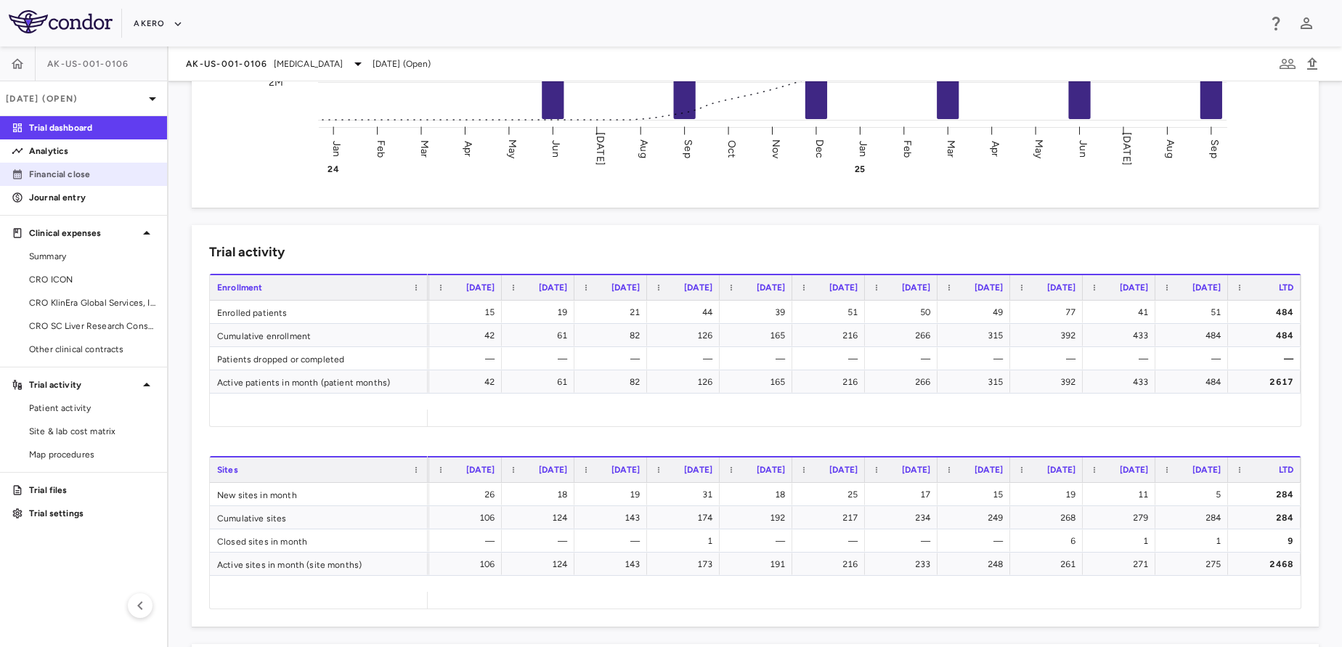
click at [109, 177] on p "Financial close" at bounding box center [92, 174] width 126 height 13
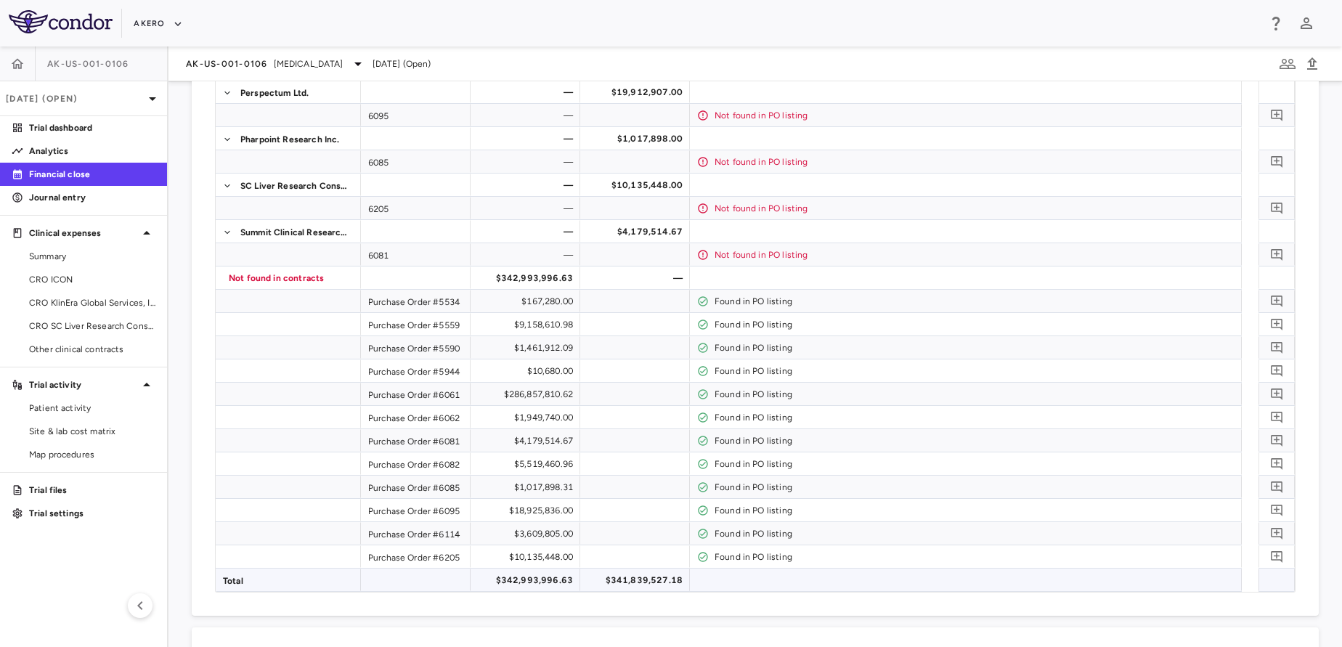
scroll to position [378, 0]
click at [274, 62] on span "[MEDICAL_DATA]" at bounding box center [309, 63] width 70 height 13
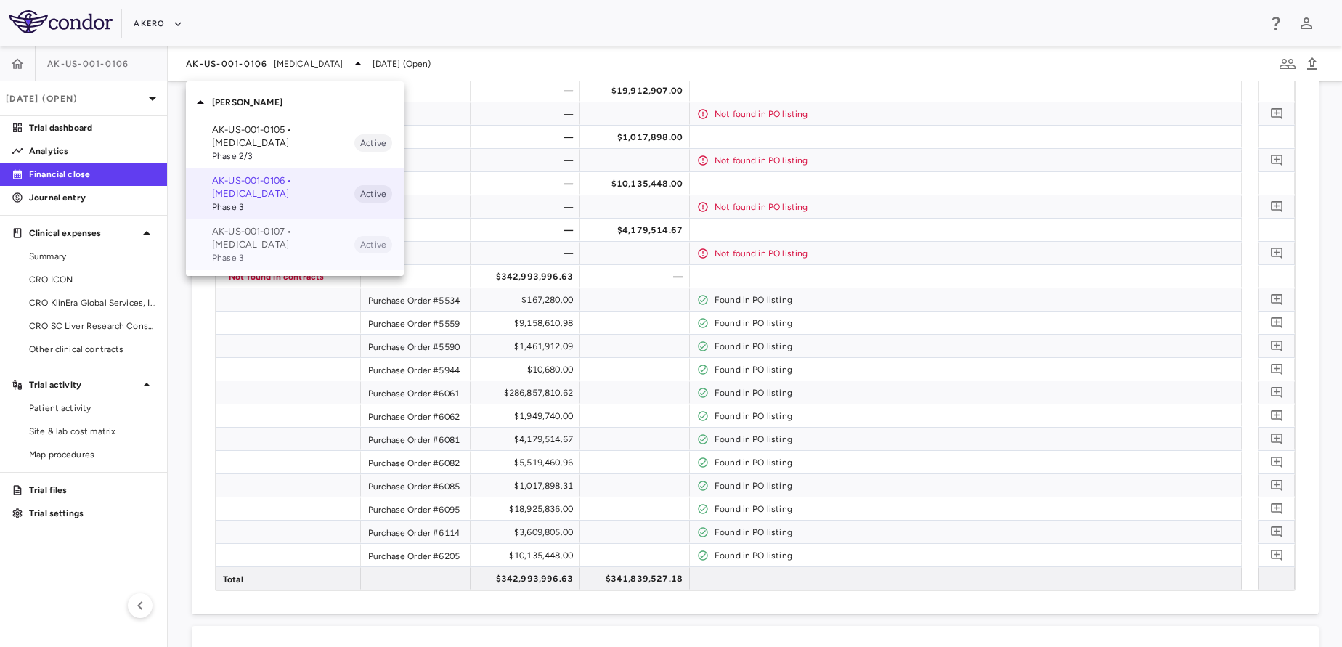
click at [254, 239] on p "AK-US-001-0107 • [MEDICAL_DATA]" at bounding box center [283, 238] width 142 height 26
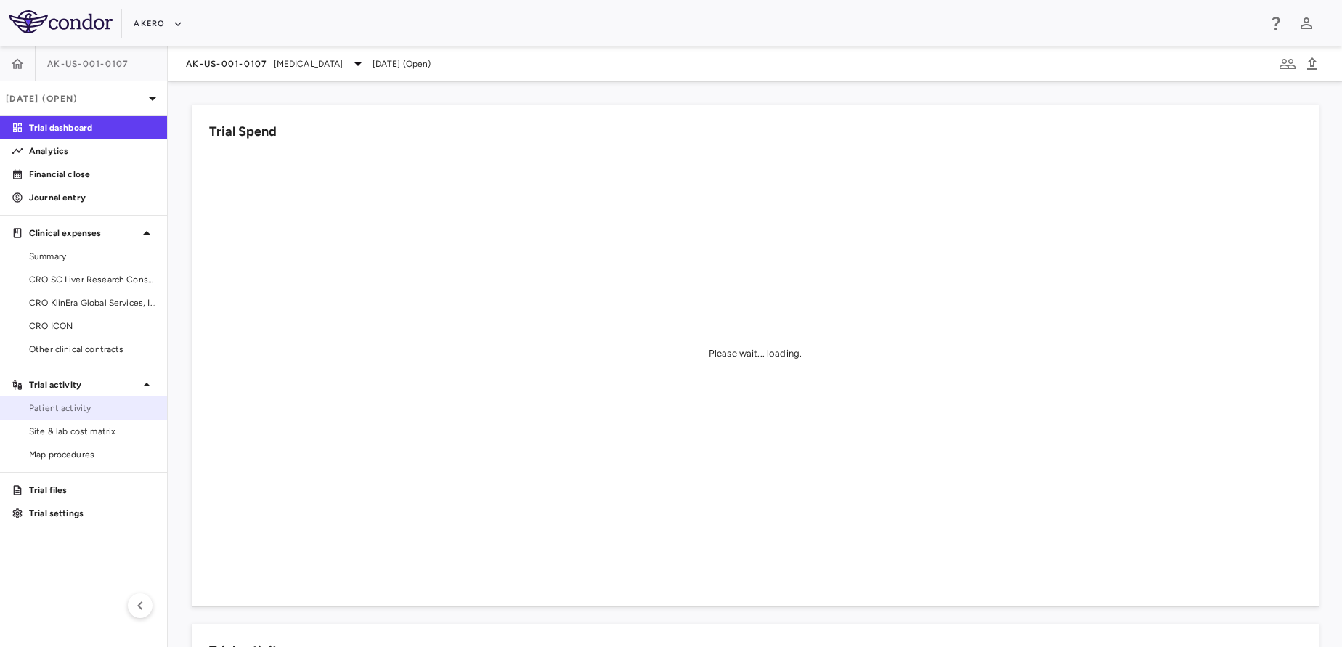
click at [90, 412] on span "Patient activity" at bounding box center [92, 408] width 126 height 13
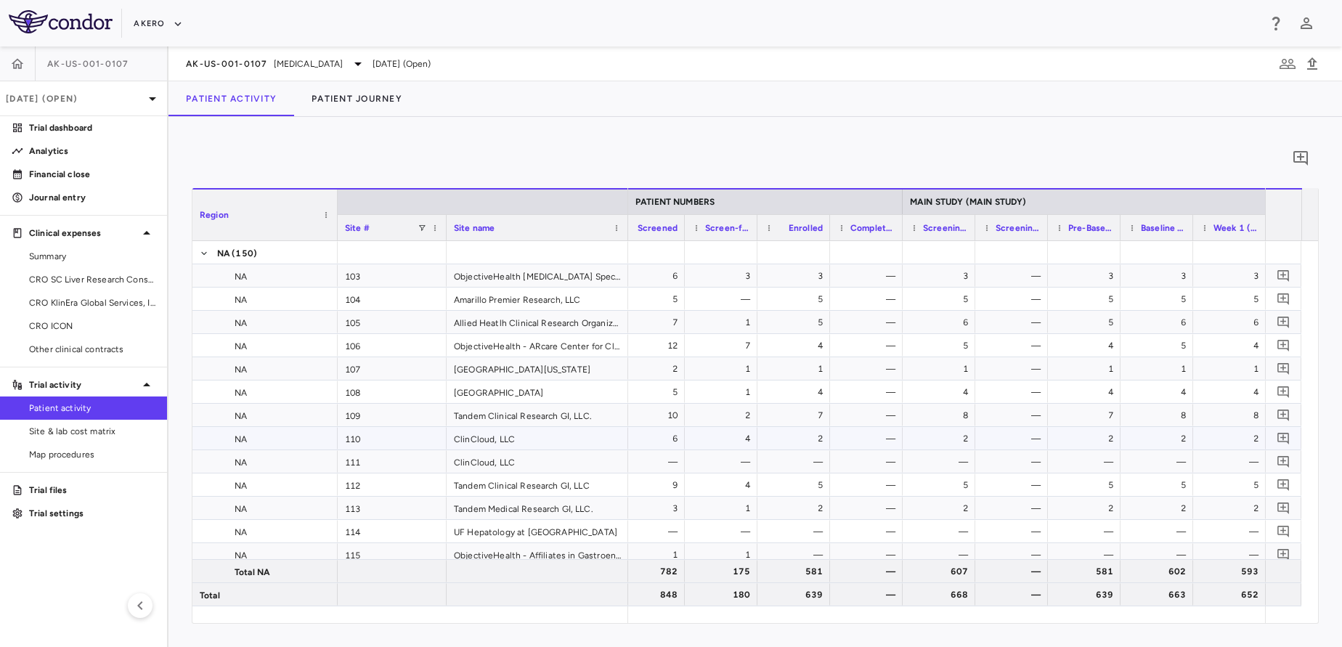
scroll to position [0, 876]
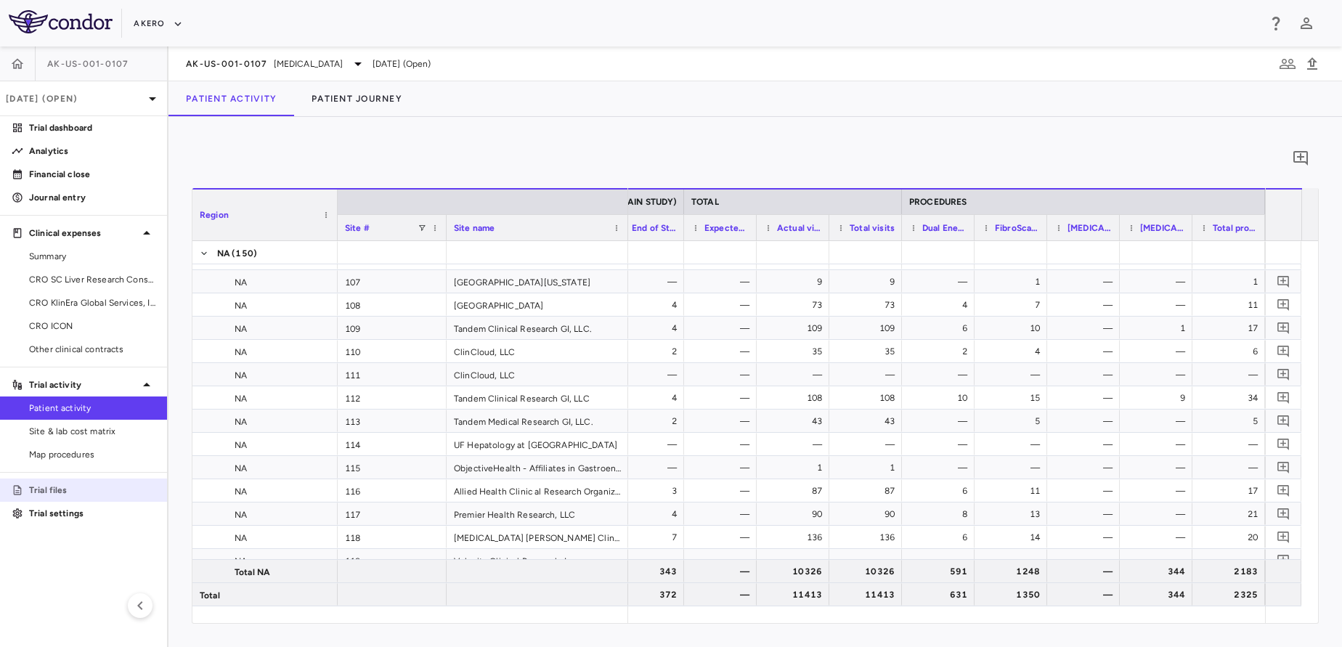
click at [76, 496] on p "Trial files" at bounding box center [92, 490] width 126 height 13
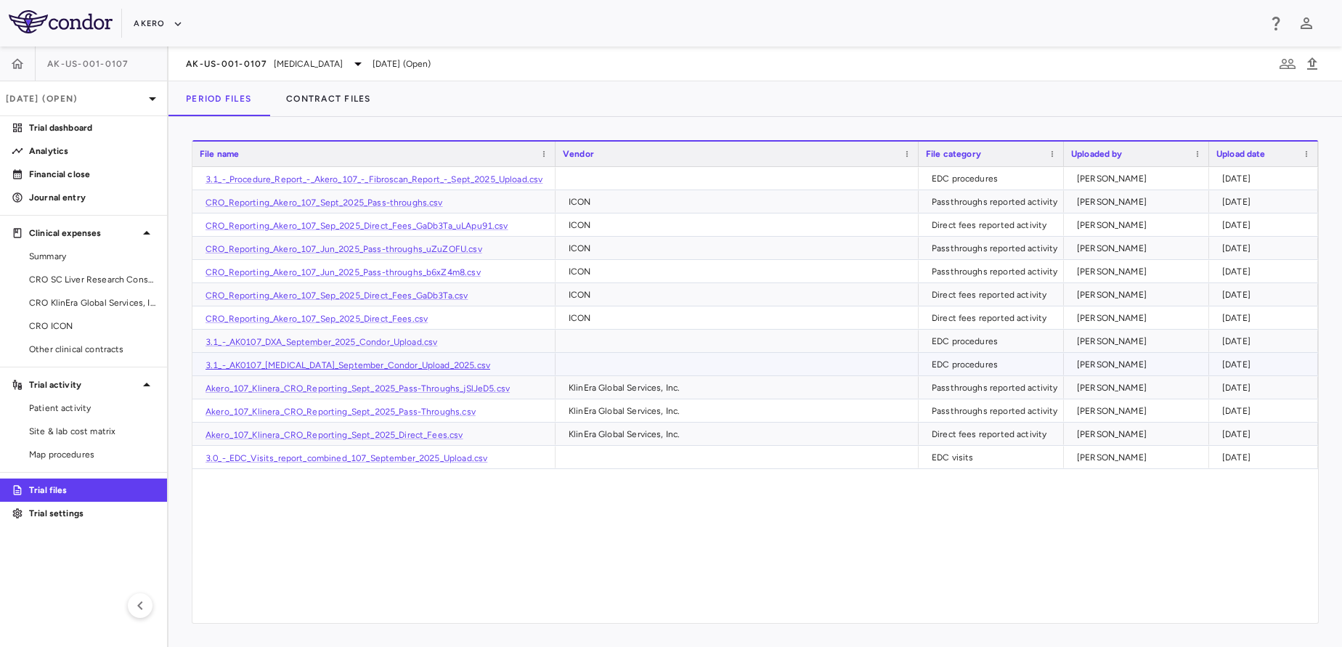
click at [341, 367] on link "3.1_-_AK0107_[MEDICAL_DATA]_September_Condor_Upload_2025.csv" at bounding box center [347, 365] width 285 height 10
click at [66, 406] on span "Patient activity" at bounding box center [92, 408] width 126 height 13
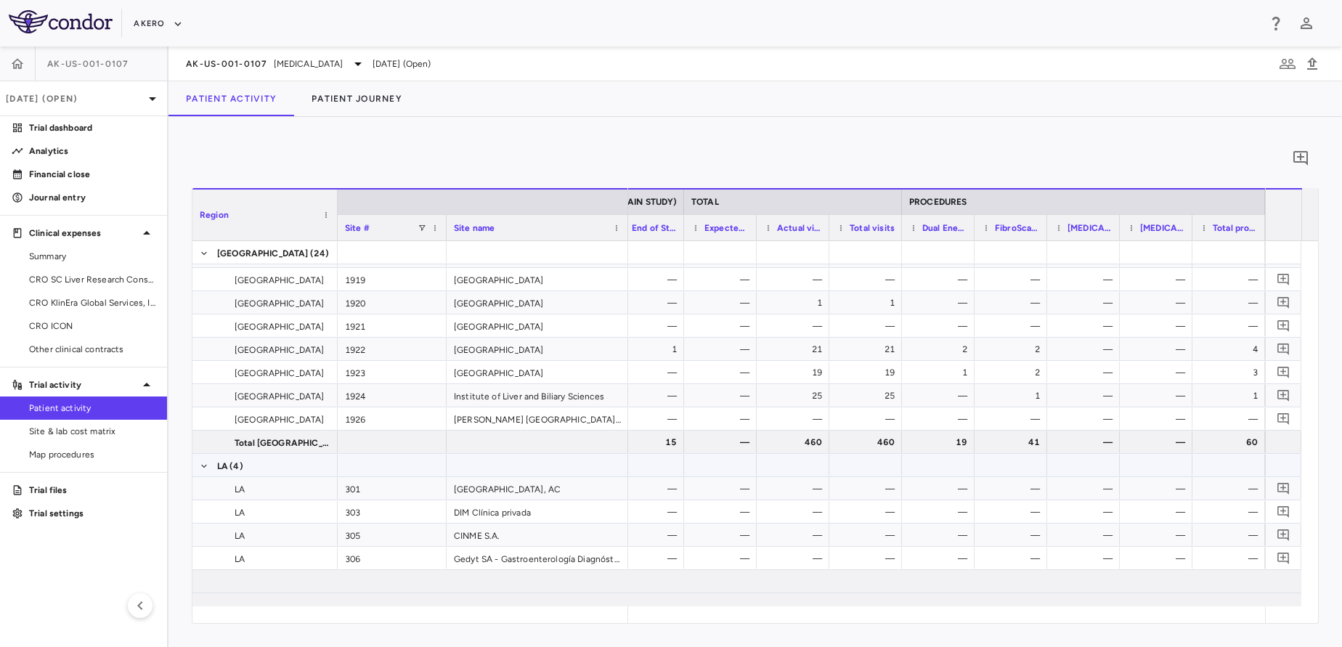
scroll to position [5048, 0]
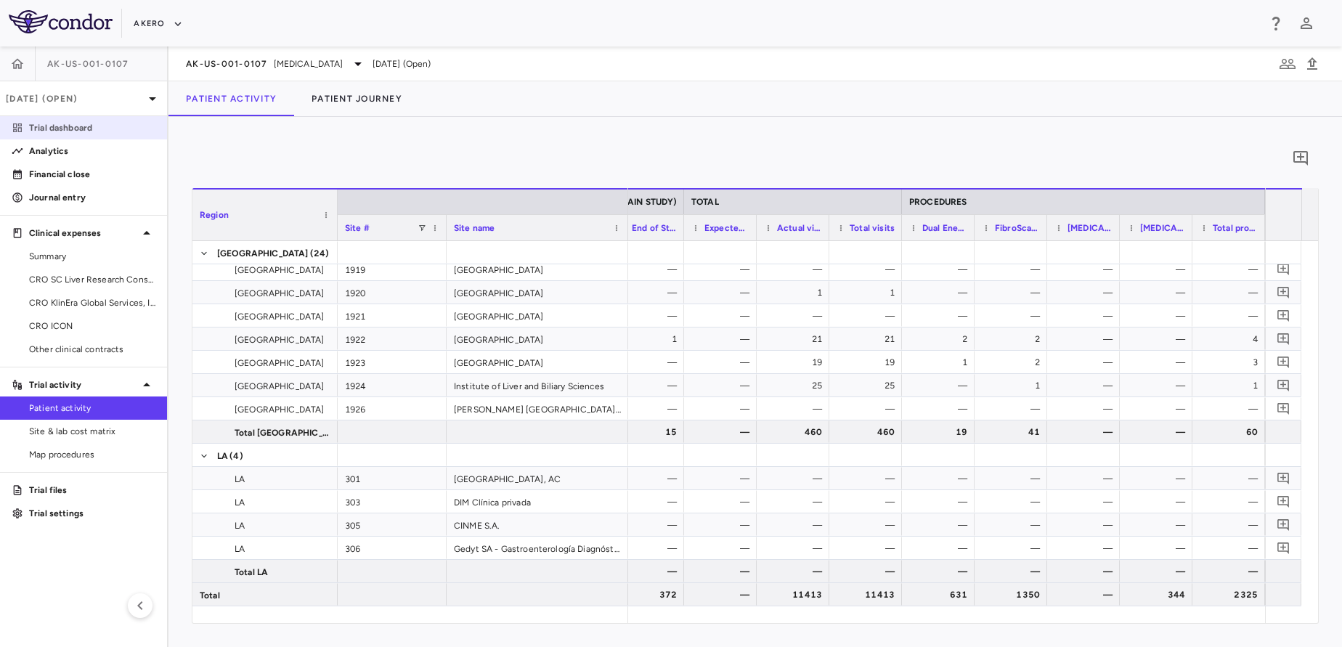
click at [82, 137] on link "Trial dashboard" at bounding box center [83, 128] width 167 height 22
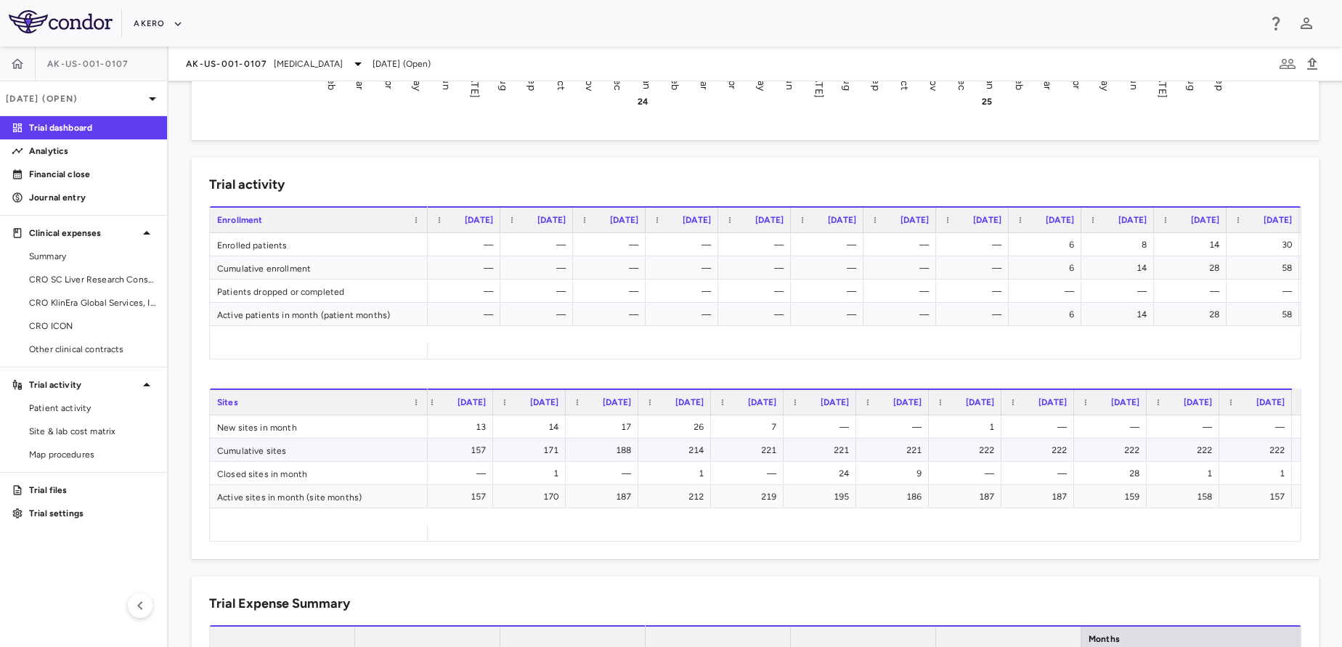
scroll to position [0, 1540]
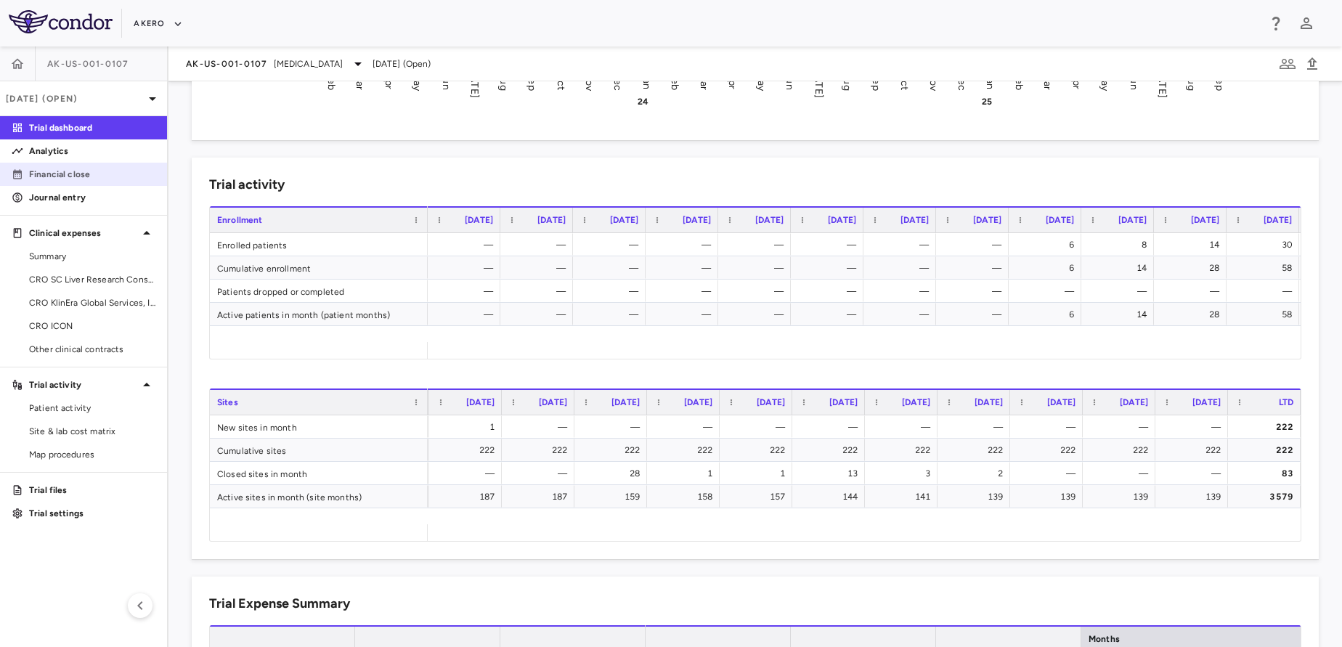
click at [94, 181] on link "Financial close" at bounding box center [83, 174] width 167 height 22
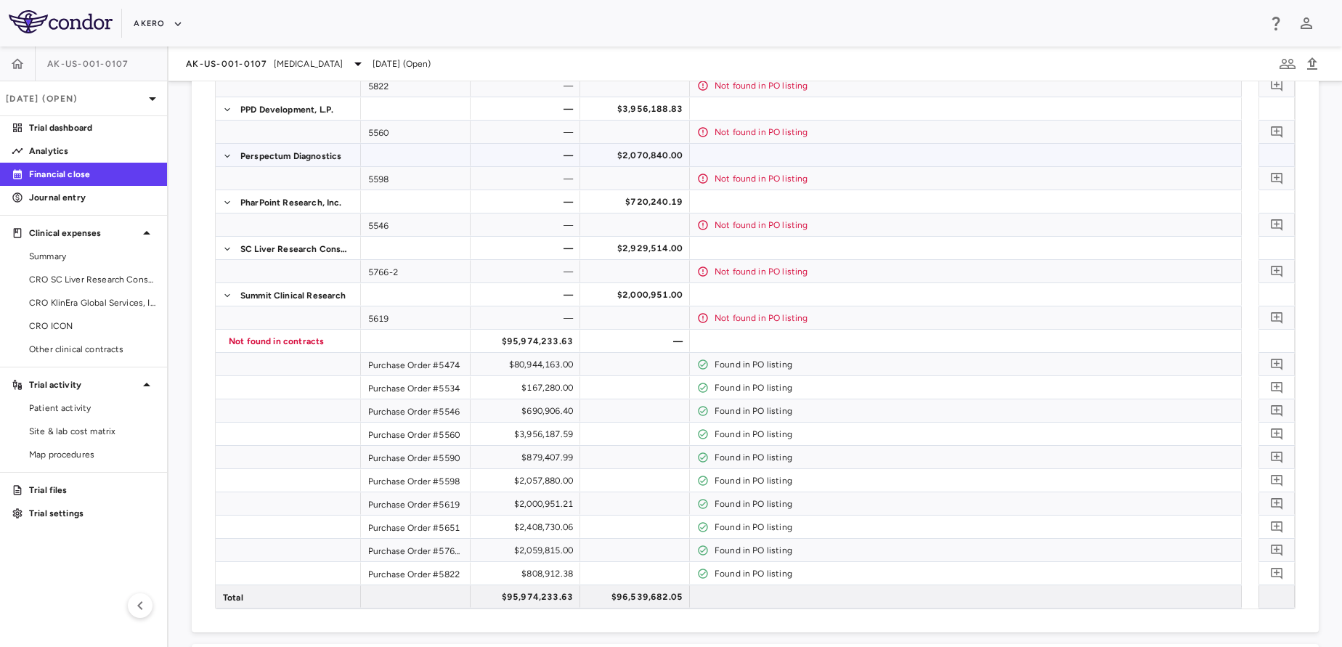
scroll to position [268, 0]
click at [17, 416] on link "Patient activity" at bounding box center [83, 408] width 167 height 22
